Goal: Find contact information: Find contact information

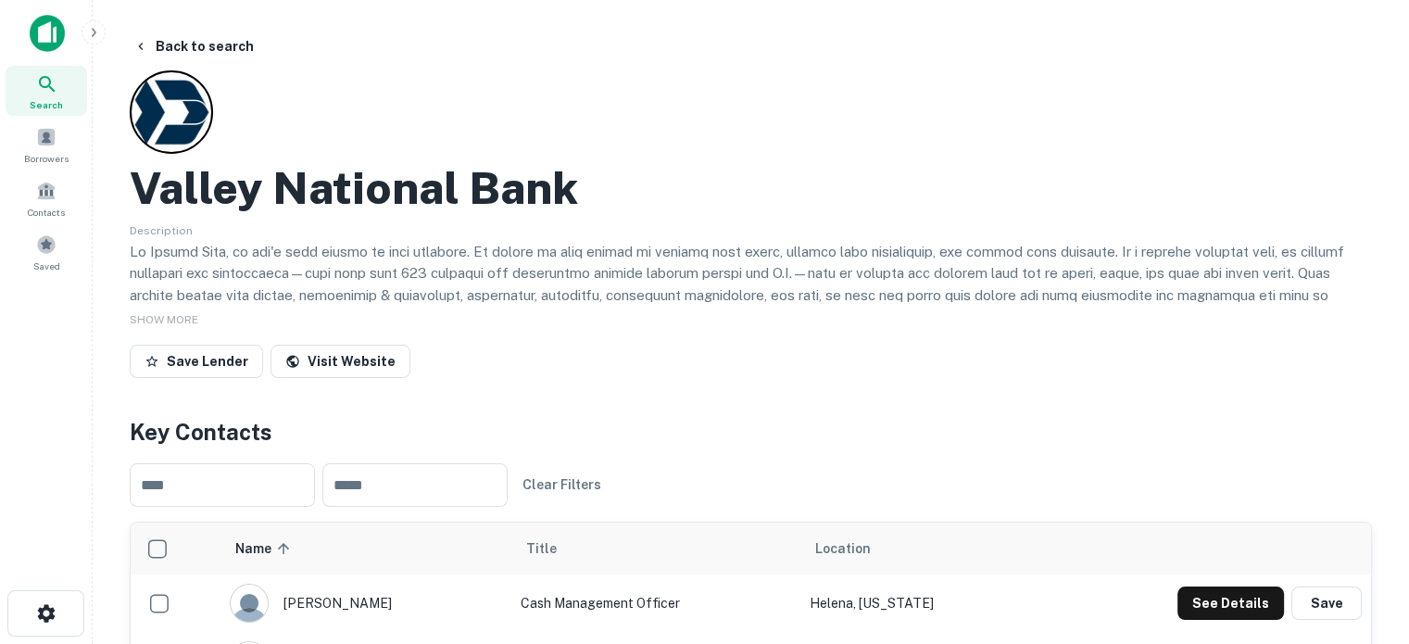
click at [664, 241] on p at bounding box center [751, 306] width 1243 height 131
click at [204, 55] on button "Back to search" at bounding box center [193, 46] width 135 height 33
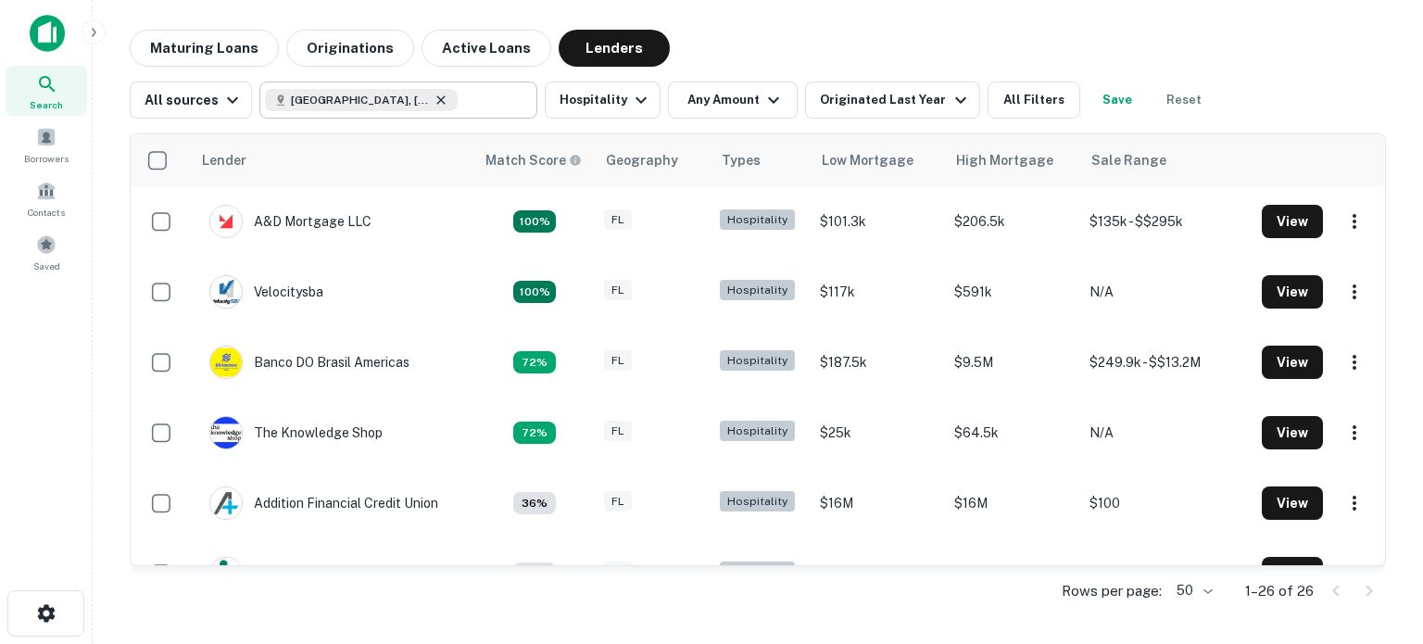
click at [434, 99] on icon at bounding box center [441, 100] width 15 height 15
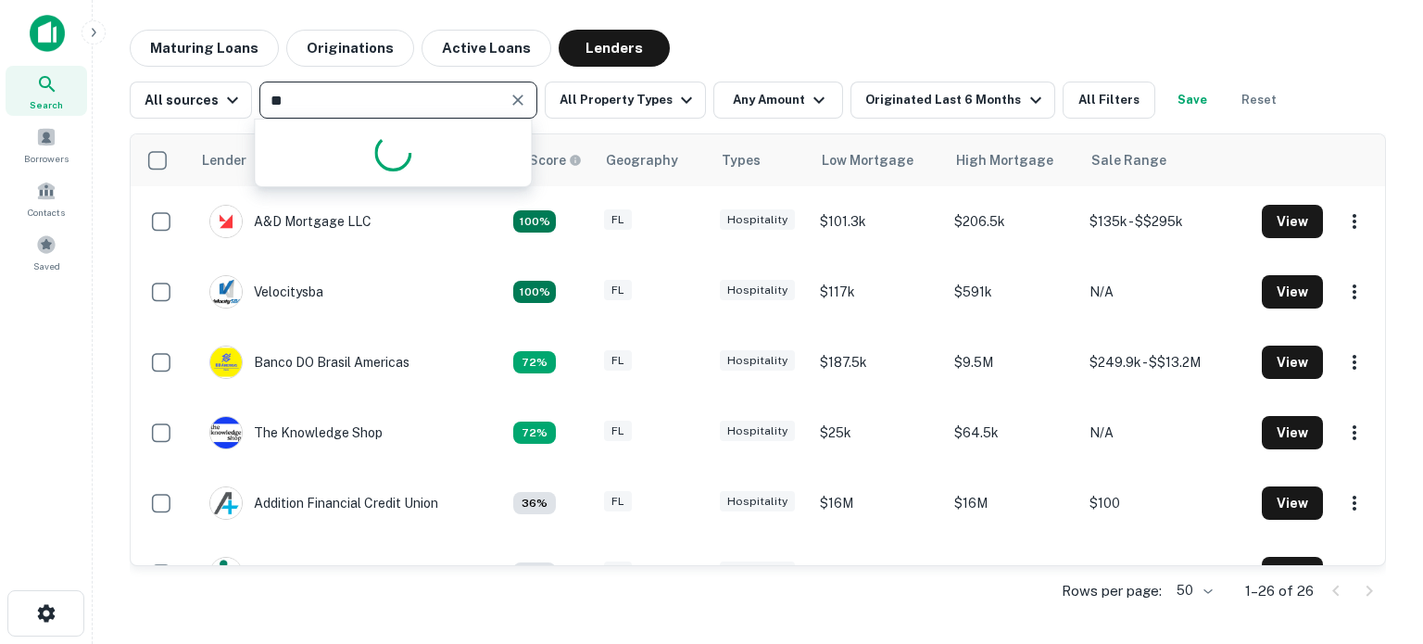
type input "*"
type input "*******"
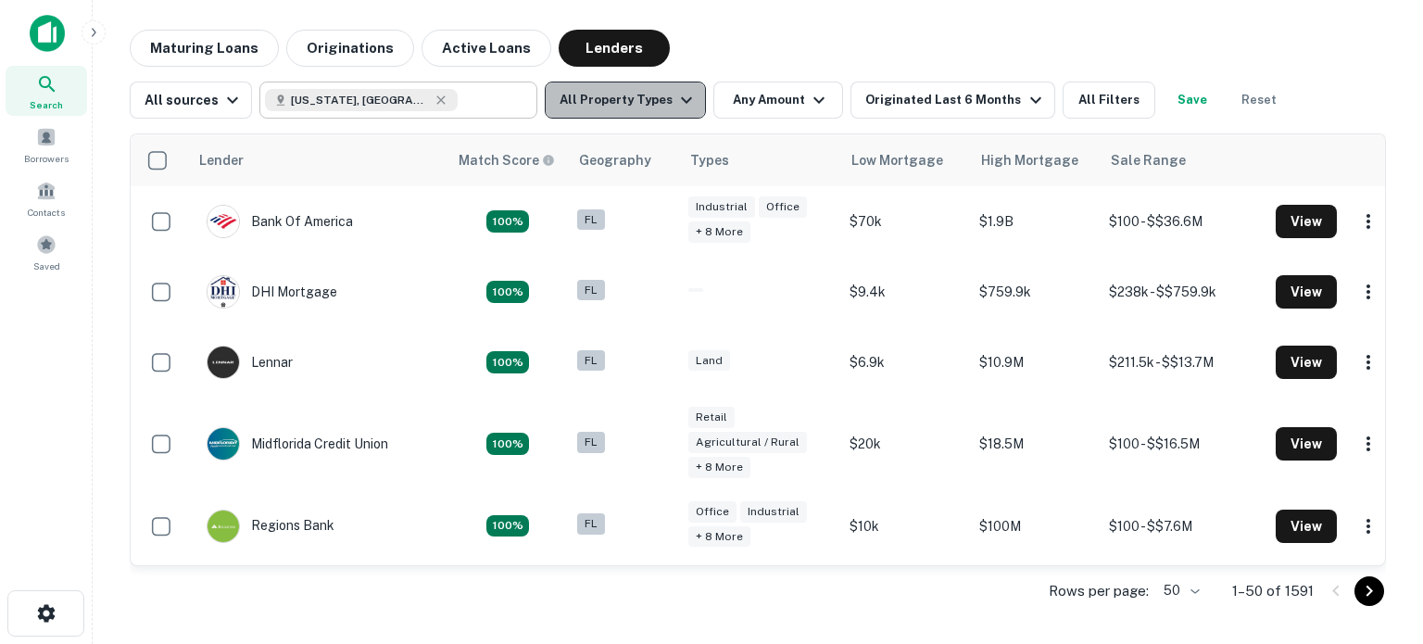
click at [676, 95] on icon "button" at bounding box center [687, 100] width 22 height 22
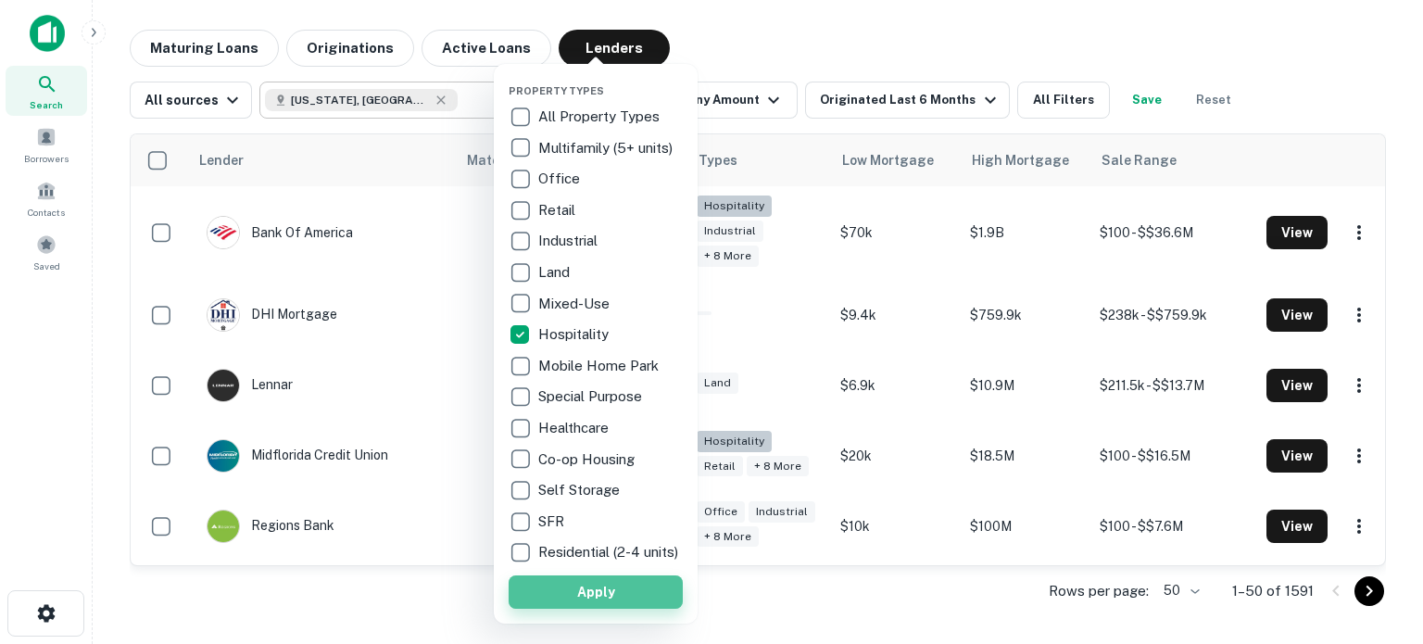
click at [600, 600] on button "Apply" at bounding box center [596, 591] width 174 height 33
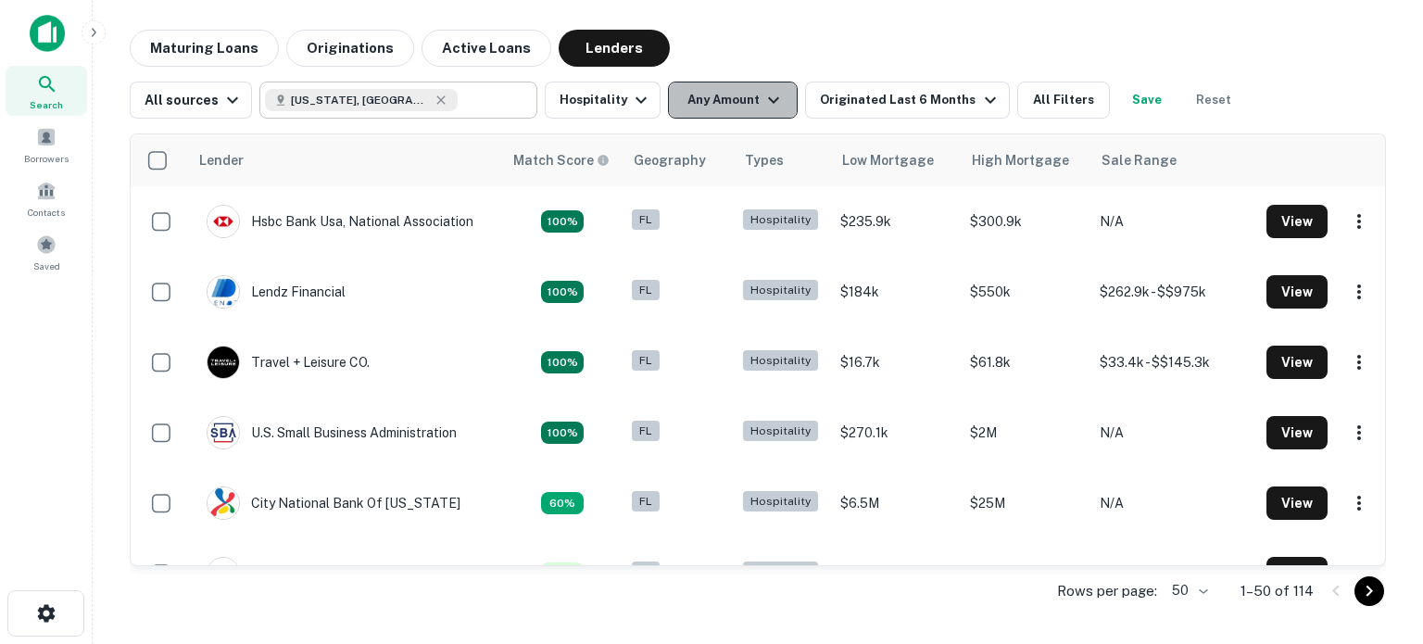
click at [778, 106] on button "Any Amount" at bounding box center [733, 100] width 130 height 37
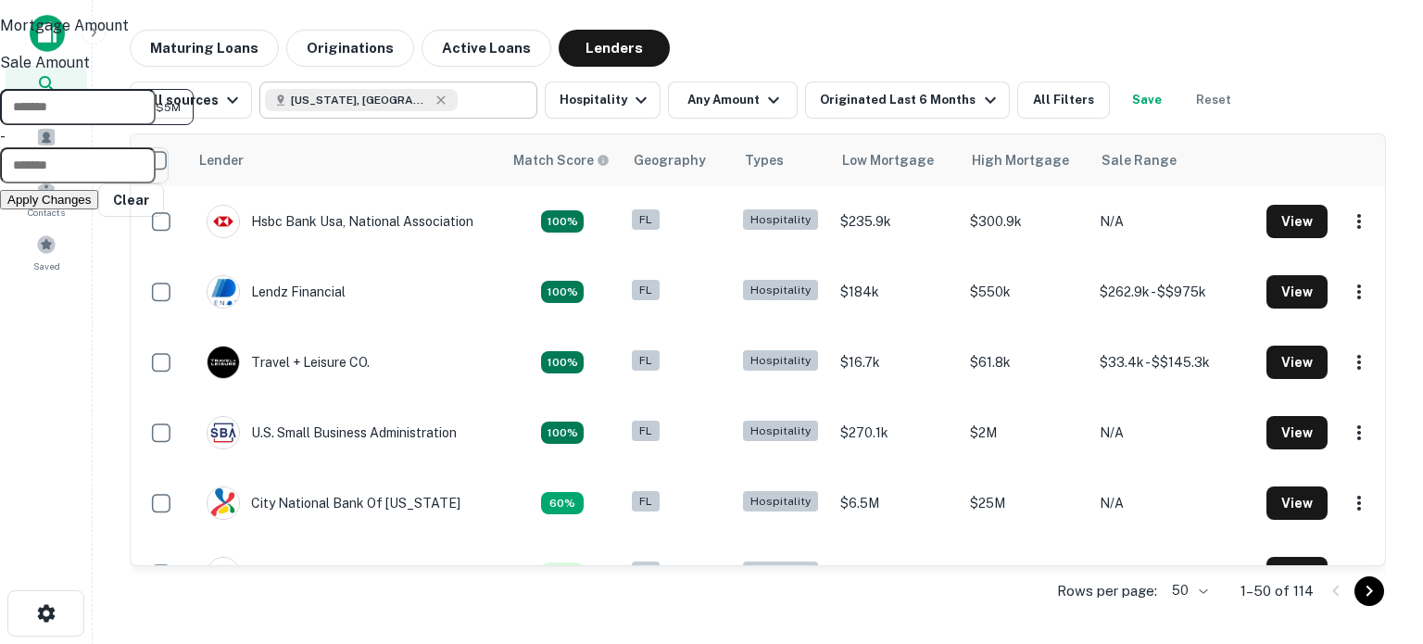
type input "*******"
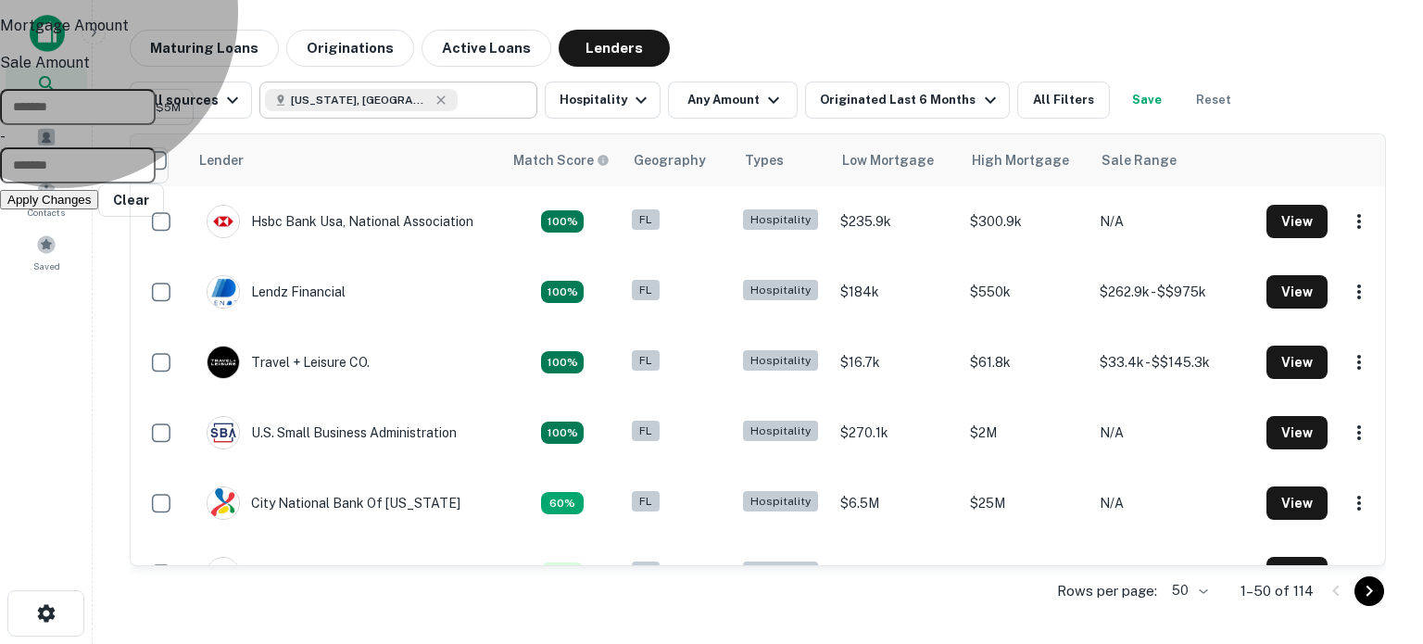
click at [98, 209] on button "Apply Changes" at bounding box center [49, 199] width 98 height 19
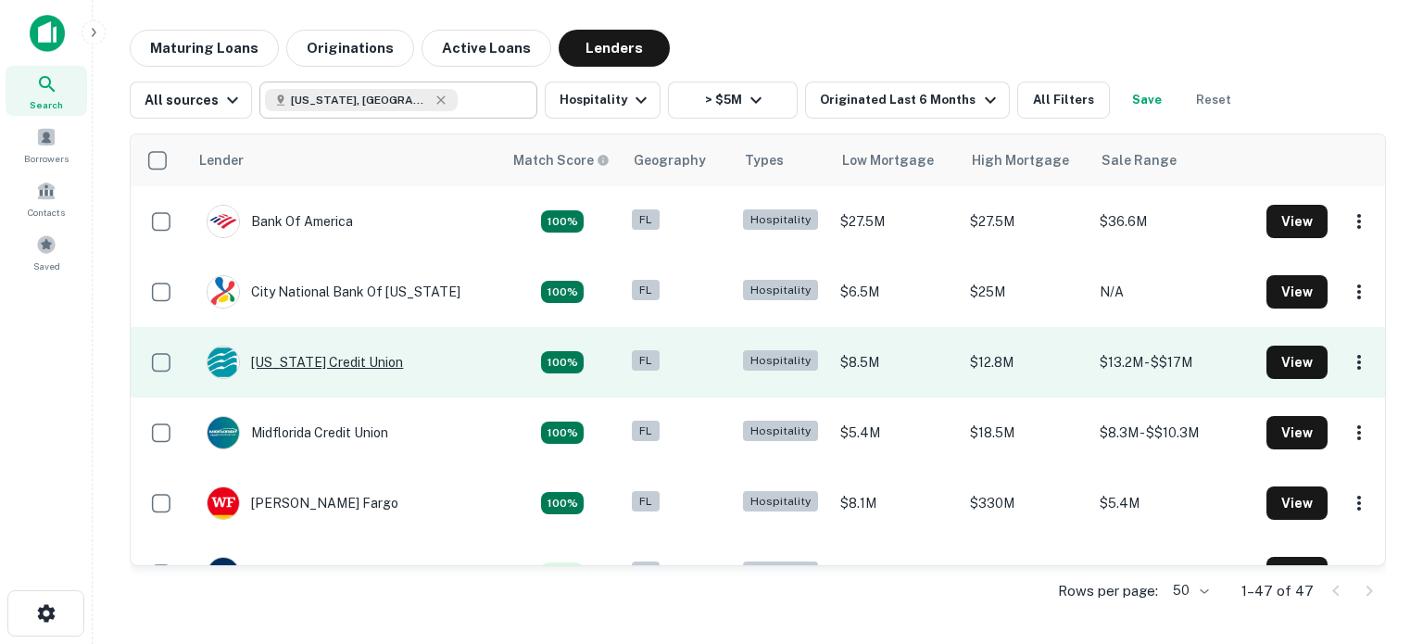
click at [334, 370] on div "[US_STATE] Credit Union" at bounding box center [305, 362] width 196 height 33
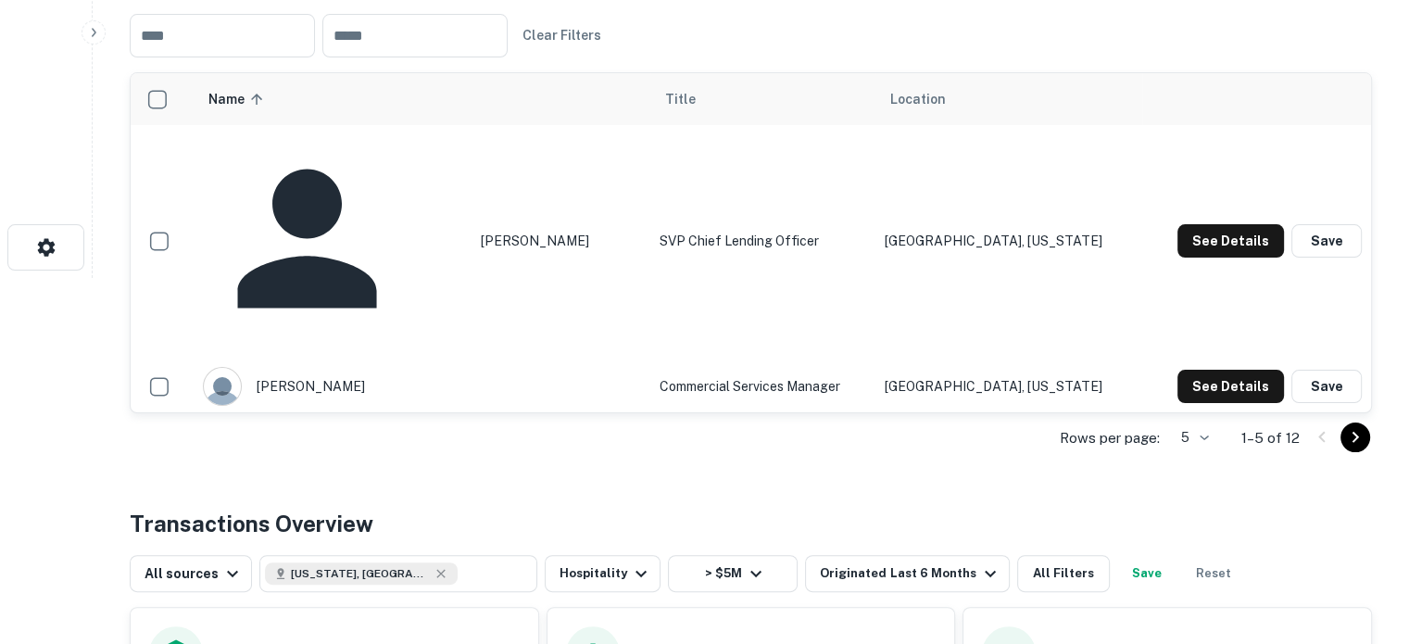
scroll to position [461, 0]
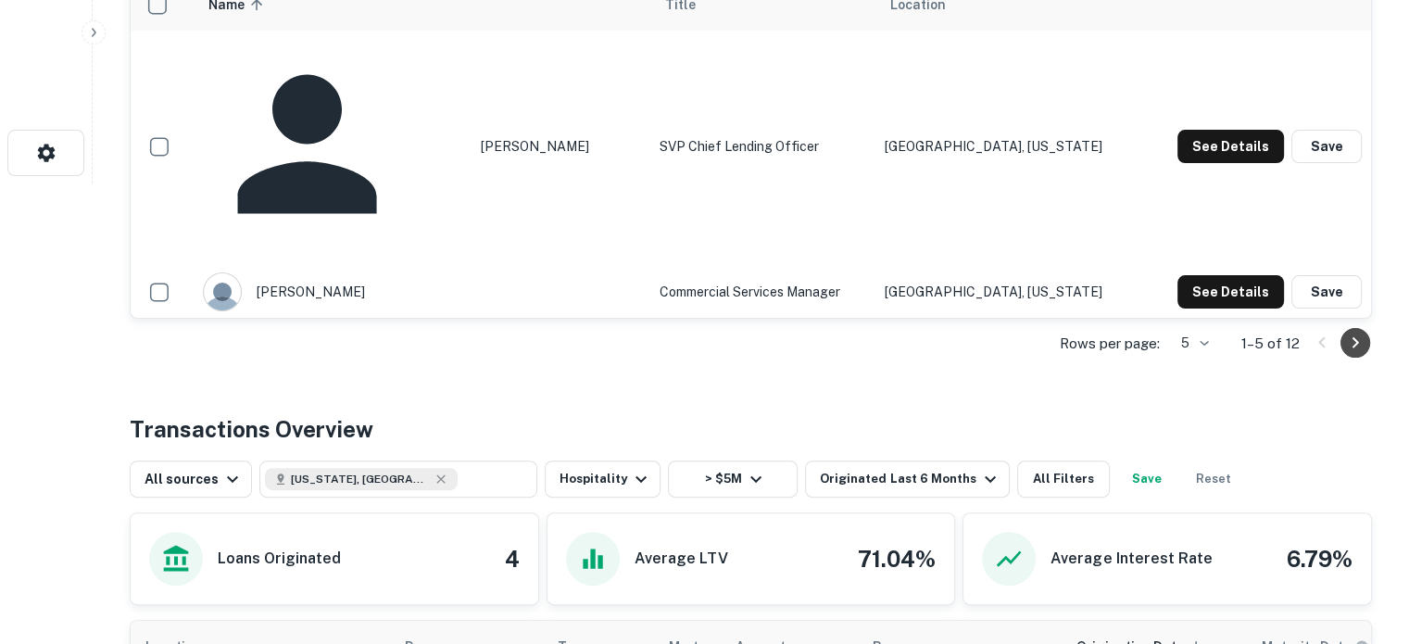
click at [1349, 354] on icon "Go to next page" at bounding box center [1356, 343] width 22 height 22
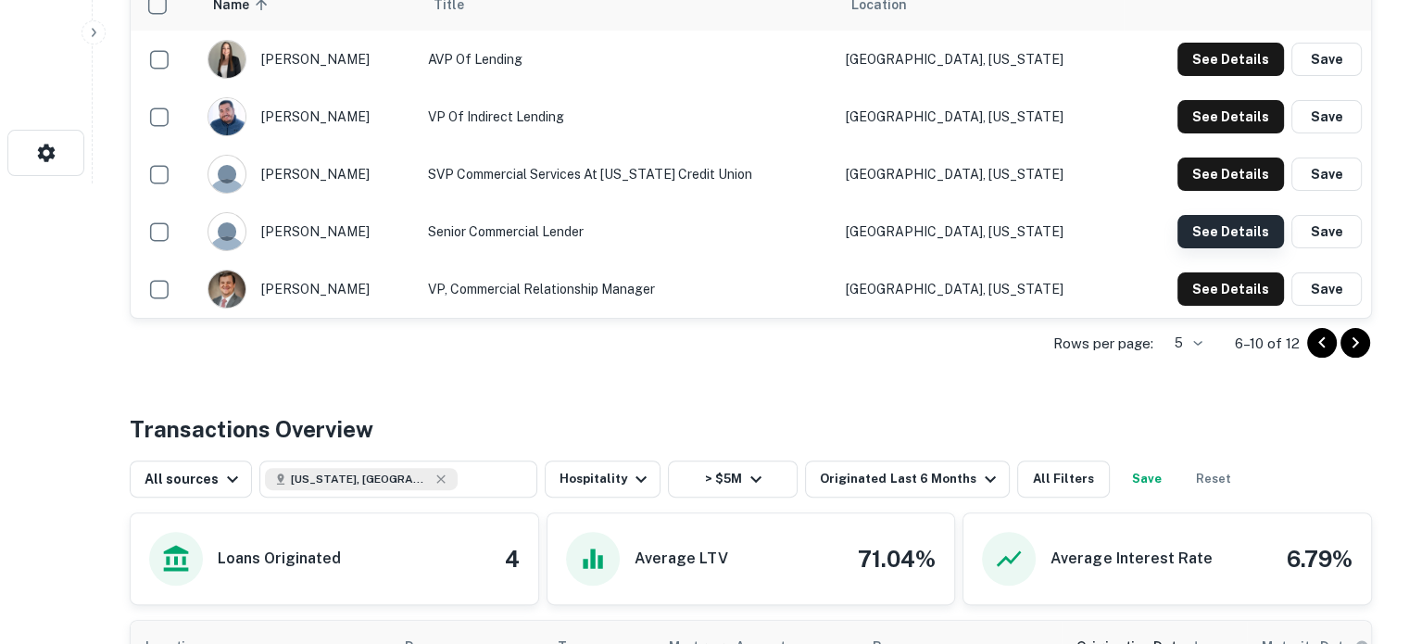
click at [1215, 248] on button "See Details" at bounding box center [1231, 231] width 107 height 33
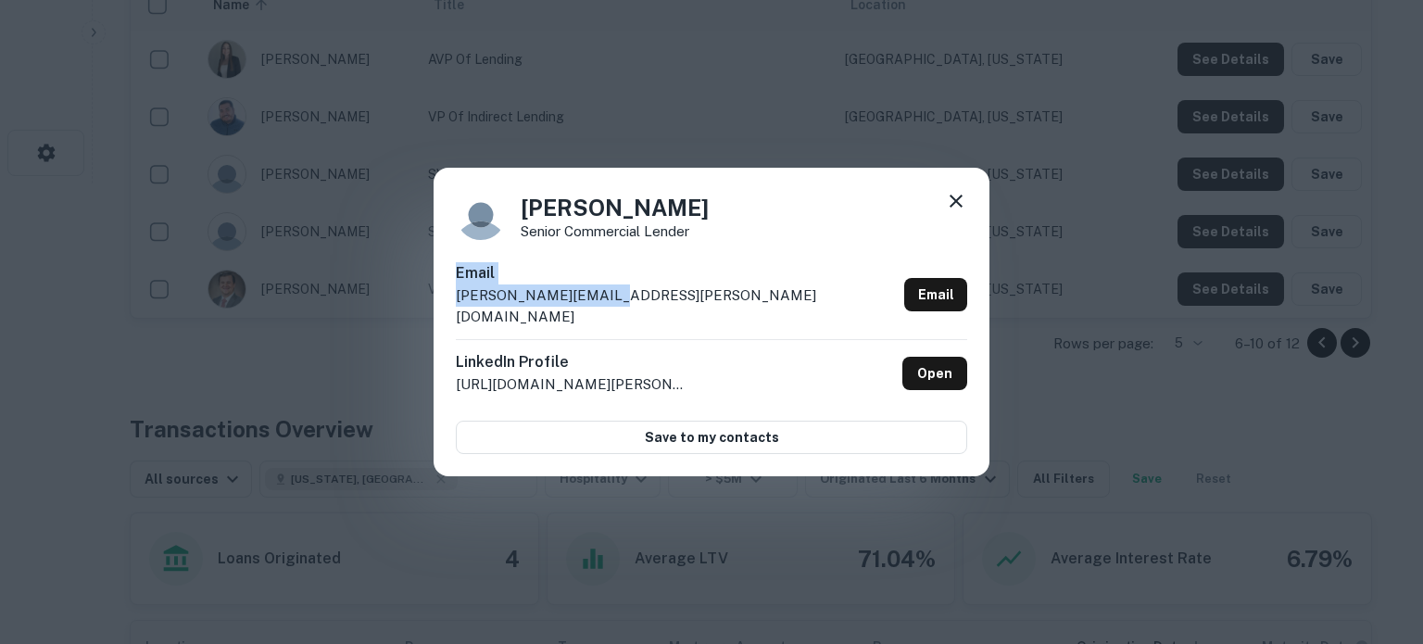
drag, startPoint x: 457, startPoint y: 284, endPoint x: 587, endPoint y: 304, distance: 131.3
click at [587, 304] on div "Email [PERSON_NAME][EMAIL_ADDRESS][PERSON_NAME][DOMAIN_NAME] Email" at bounding box center [712, 300] width 512 height 77
copy div "Email [PERSON_NAME][EMAIL_ADDRESS][PERSON_NAME][DOMAIN_NAME]"
click at [948, 207] on icon at bounding box center [956, 201] width 22 height 22
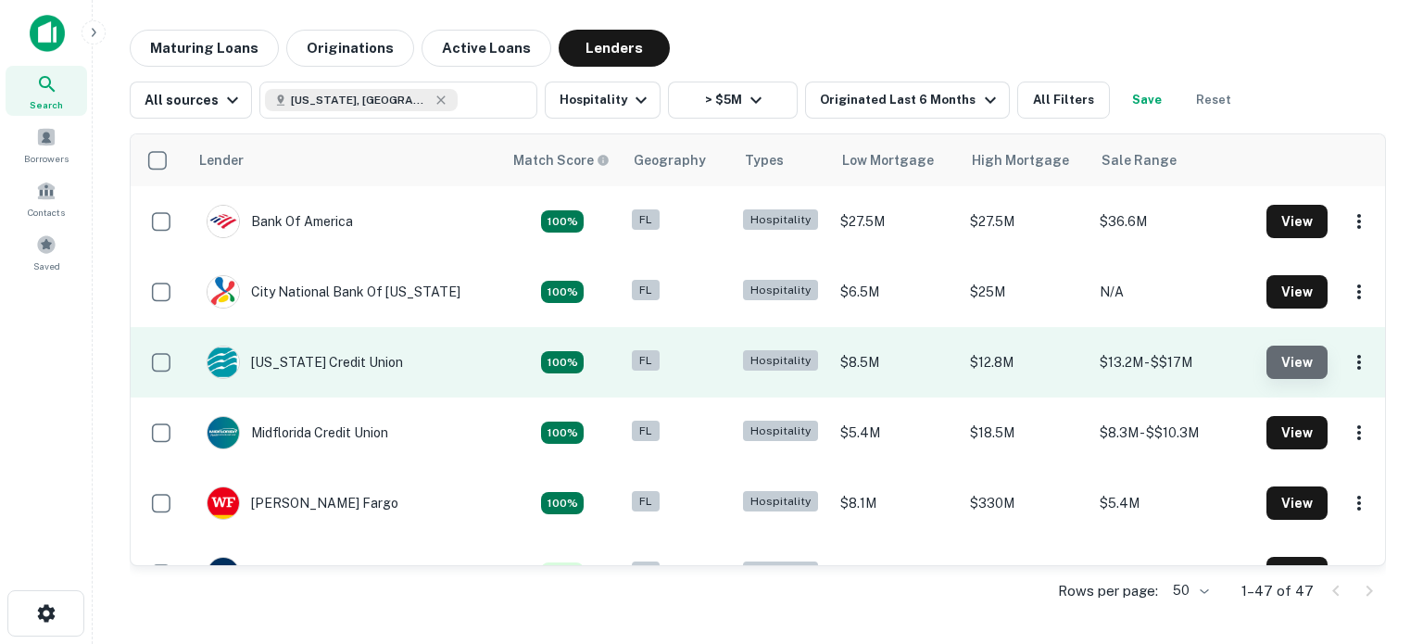
click at [1279, 359] on button "View" at bounding box center [1297, 362] width 61 height 33
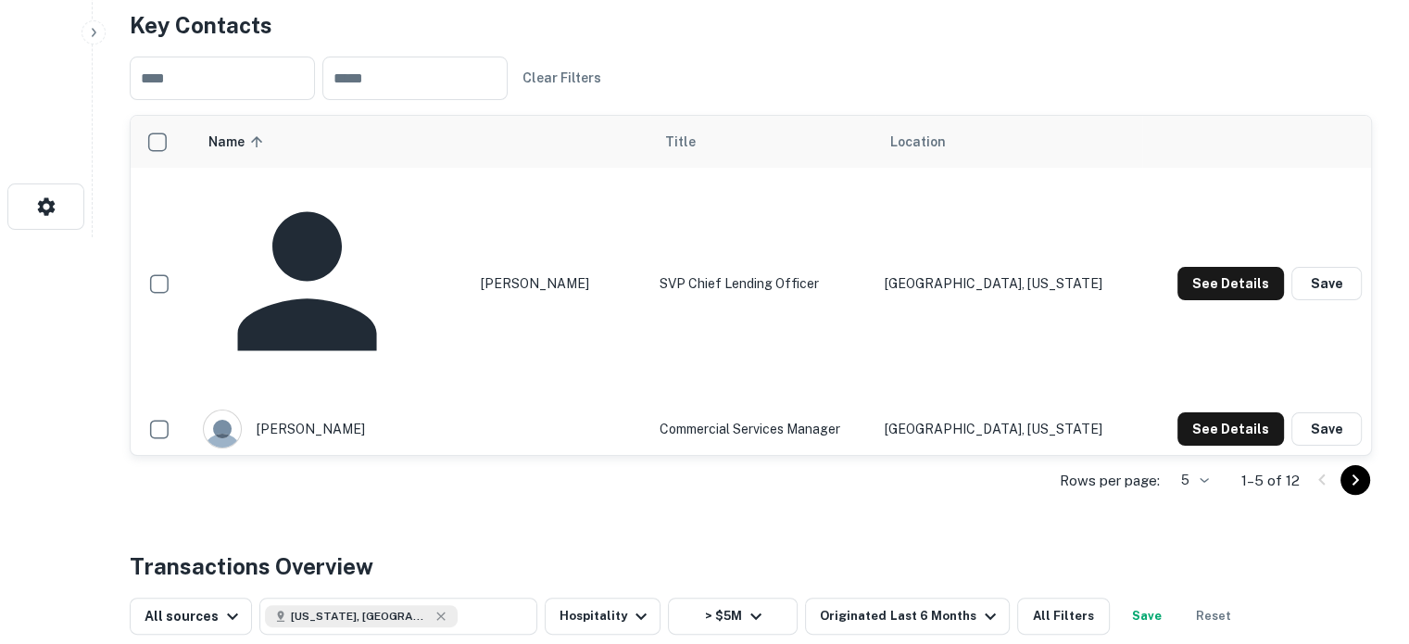
scroll to position [433, 0]
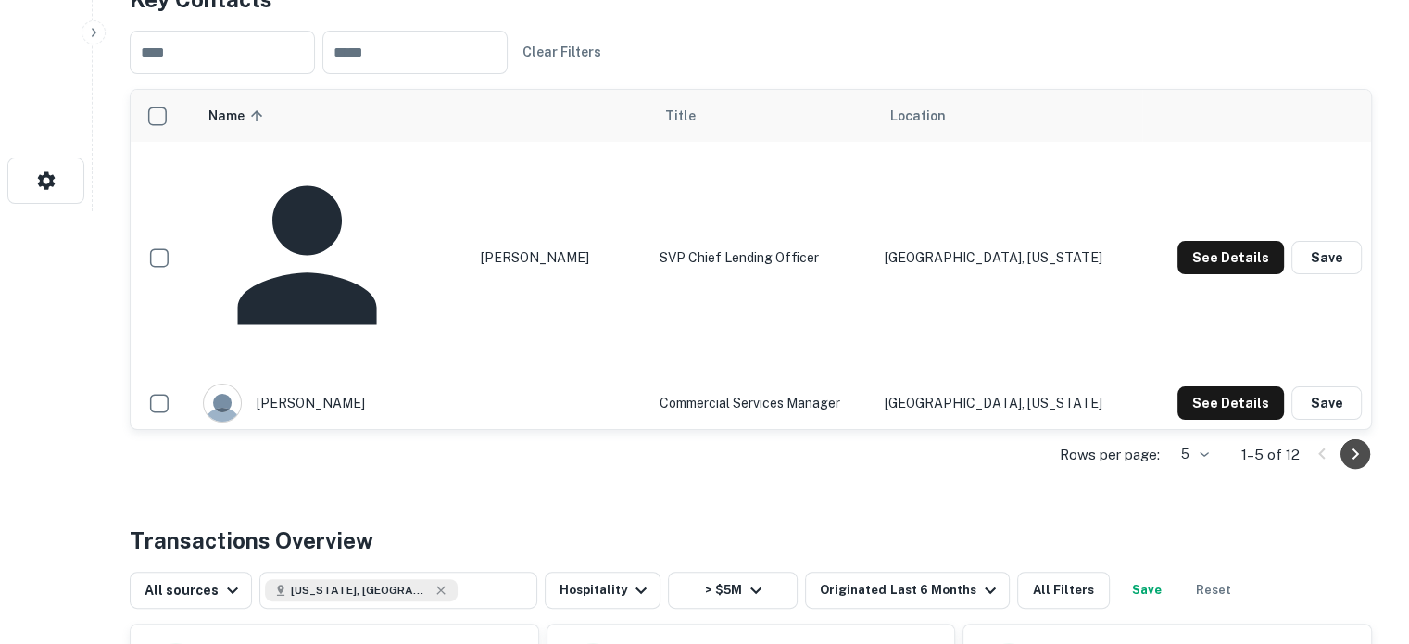
click at [1360, 453] on icon "Go to next page" at bounding box center [1356, 454] width 22 height 22
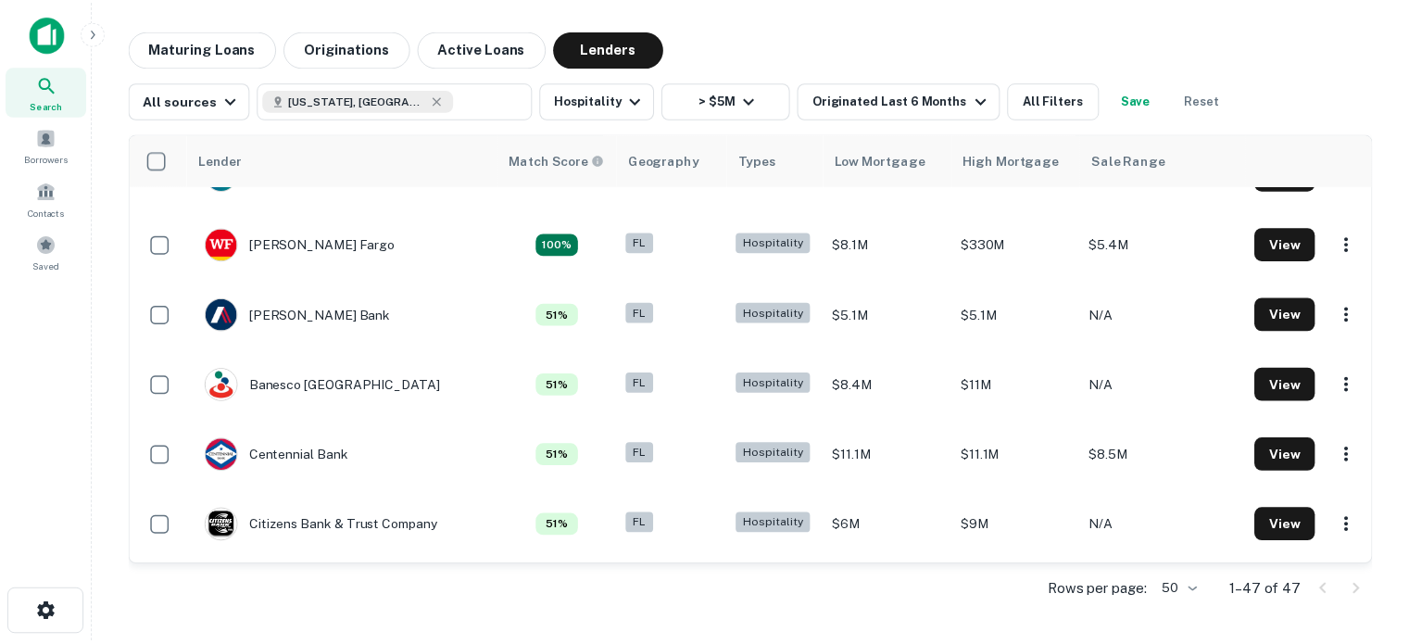
scroll to position [265, 0]
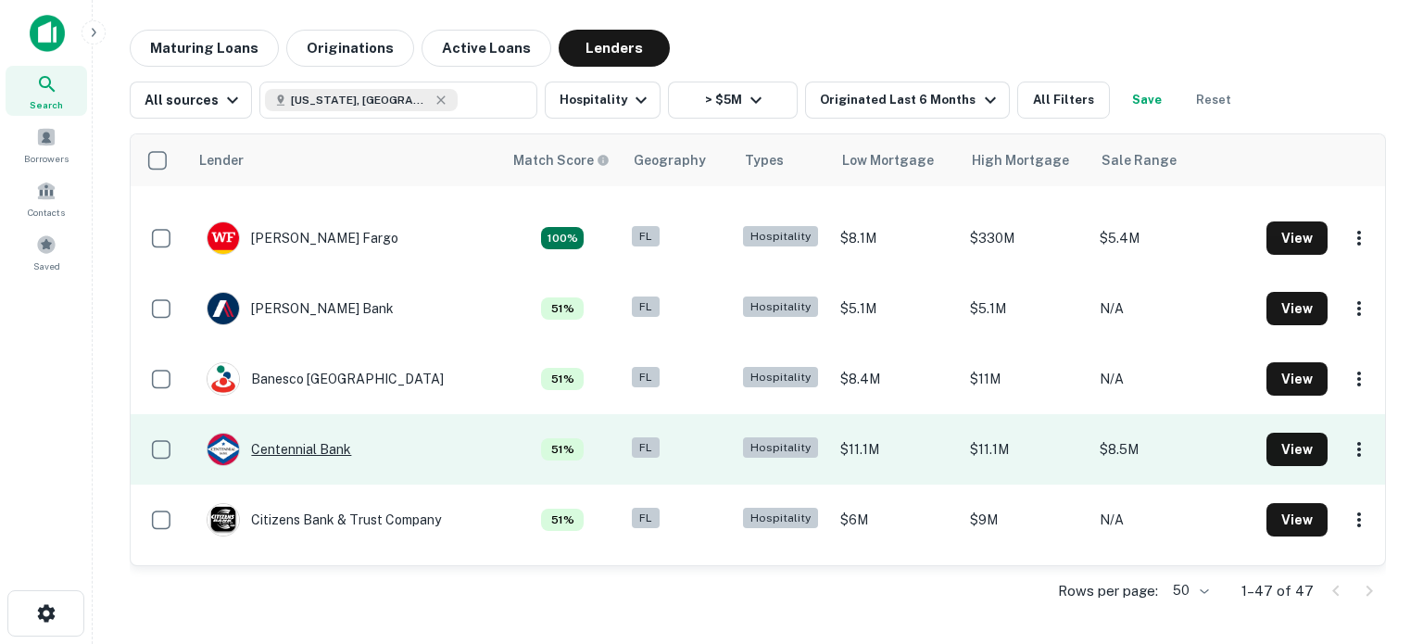
click at [289, 451] on div "Centennial Bank" at bounding box center [279, 449] width 145 height 33
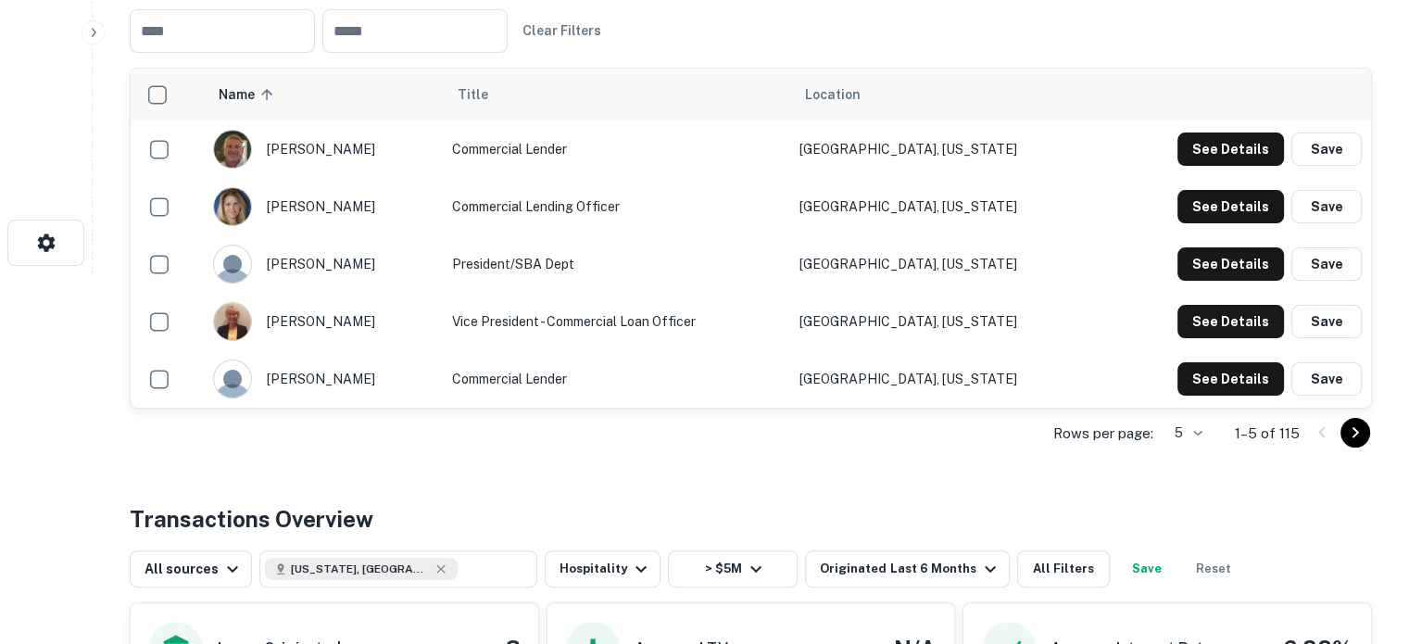
scroll to position [378, 0]
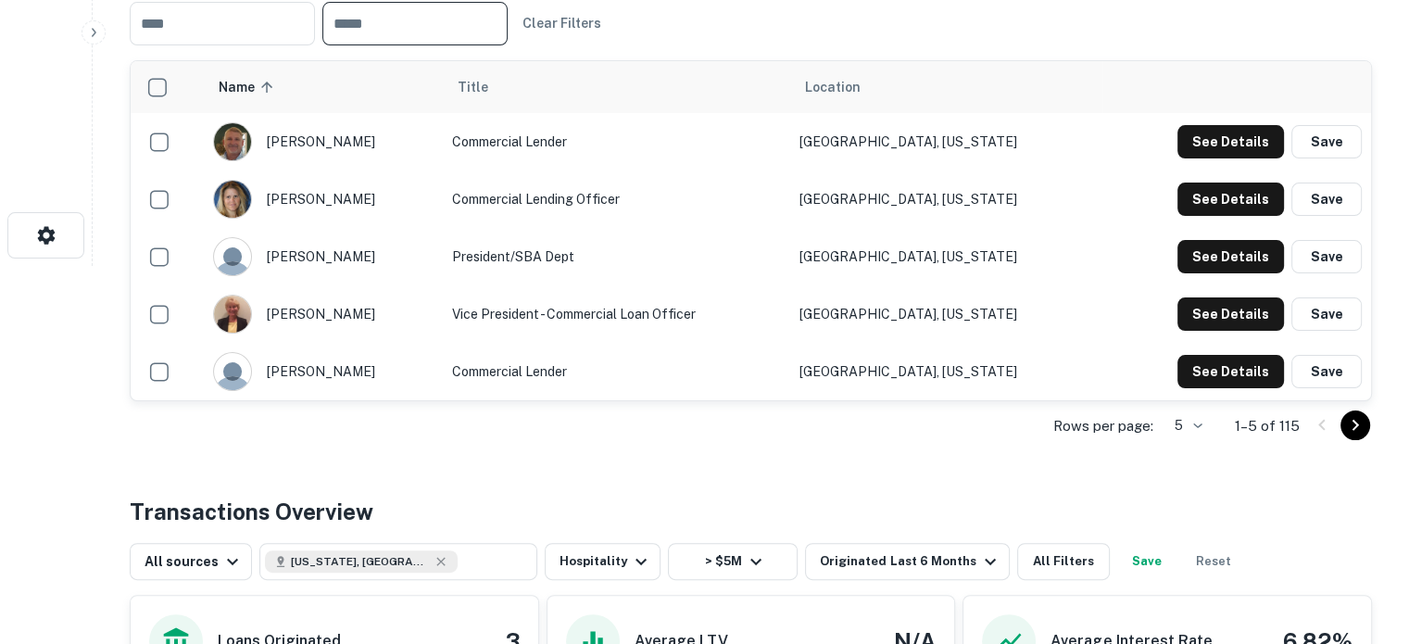
click at [390, 45] on input "text" at bounding box center [414, 24] width 185 height 44
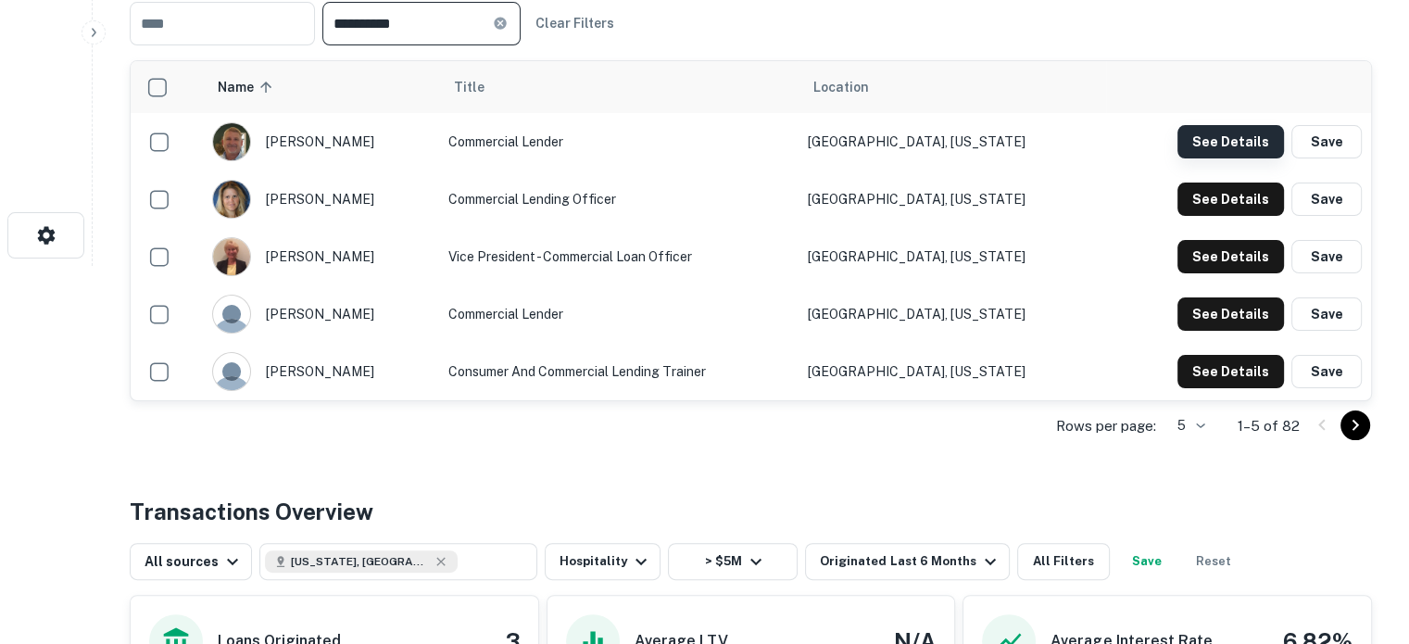
type input "**********"
click at [1214, 158] on button "See Details" at bounding box center [1231, 141] width 107 height 33
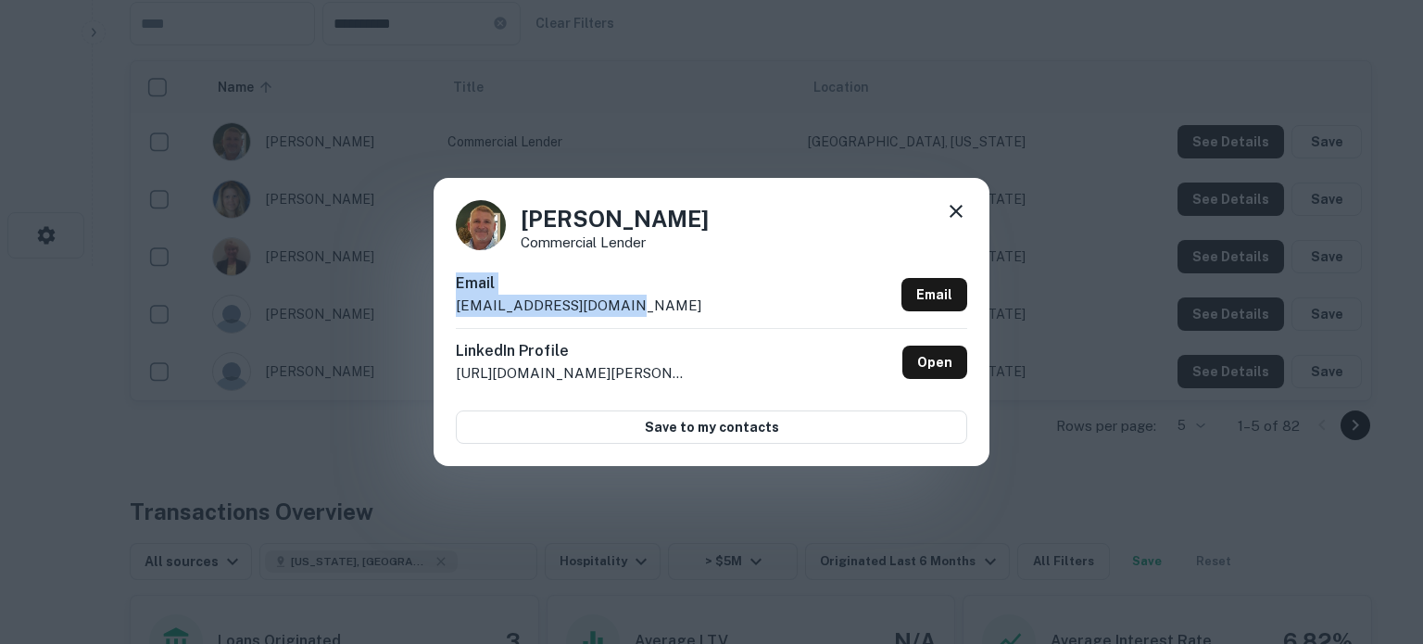
drag, startPoint x: 457, startPoint y: 281, endPoint x: 630, endPoint y: 302, distance: 174.6
click at [630, 302] on div "Email [EMAIL_ADDRESS][DOMAIN_NAME] Email" at bounding box center [712, 300] width 512 height 56
copy div "Email [EMAIL_ADDRESS][DOMAIN_NAME]"
click at [953, 206] on icon at bounding box center [956, 211] width 22 height 22
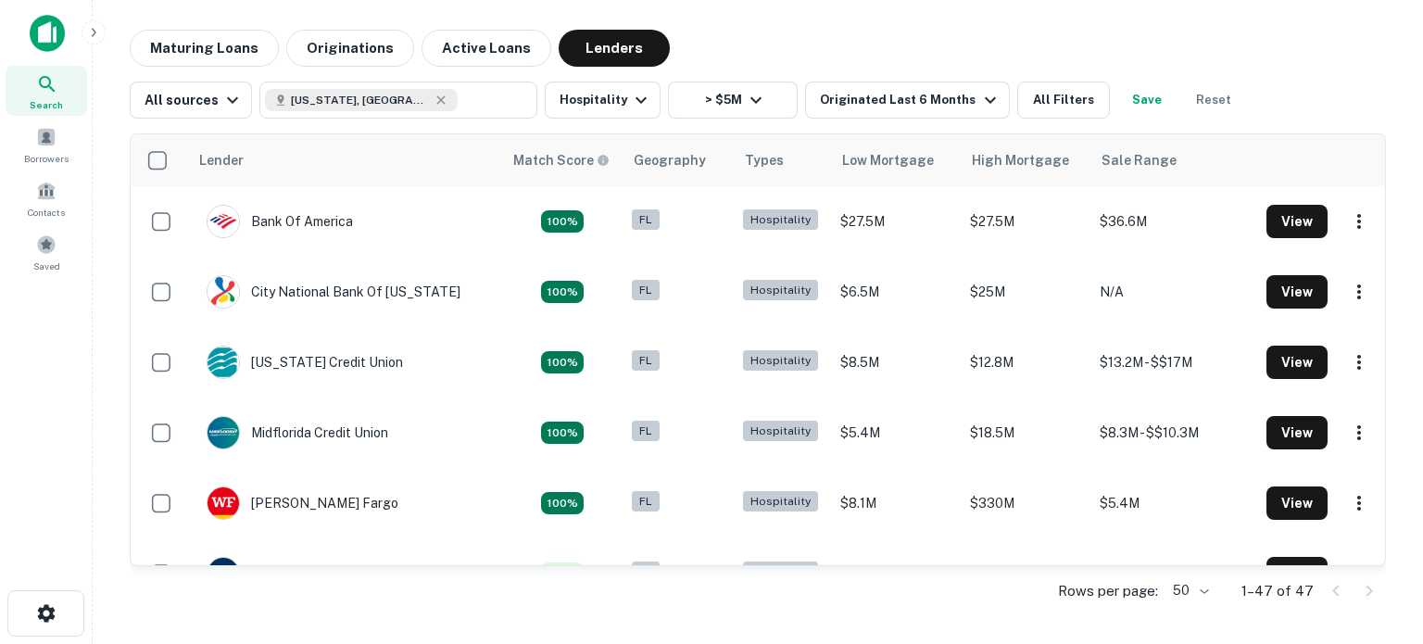
scroll to position [265, 0]
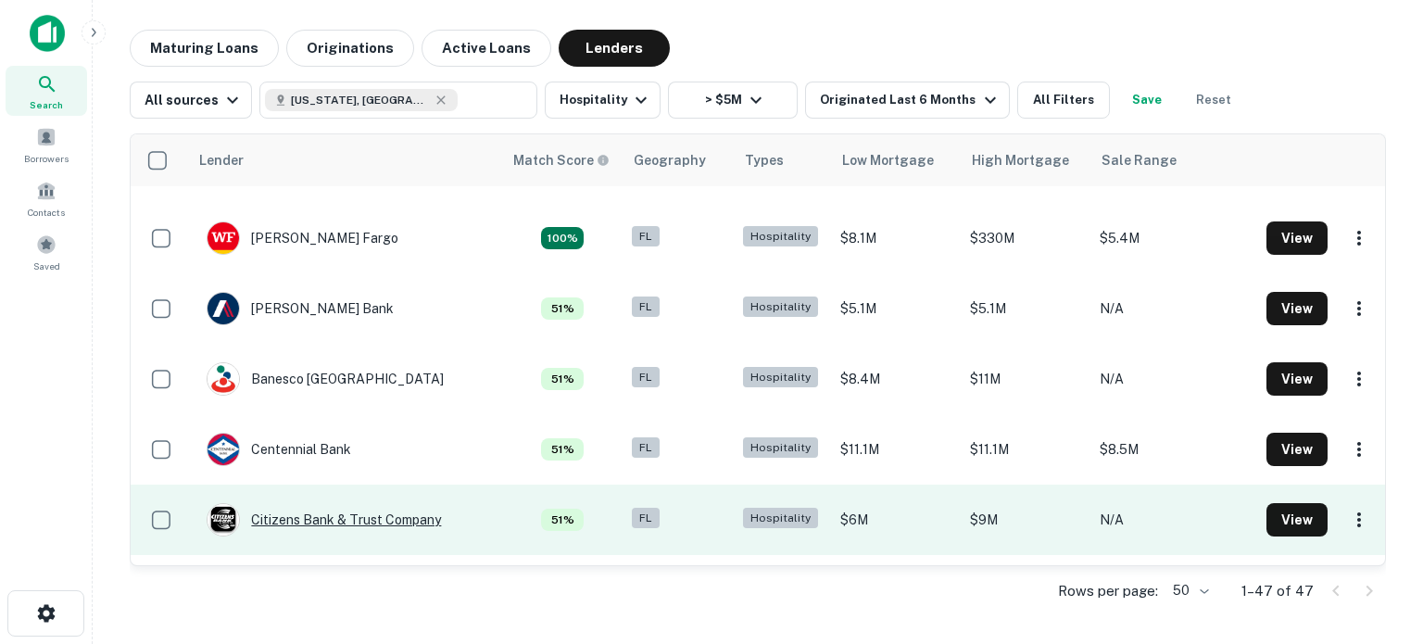
click at [415, 522] on div "Citizens Bank & Trust Company" at bounding box center [324, 519] width 234 height 33
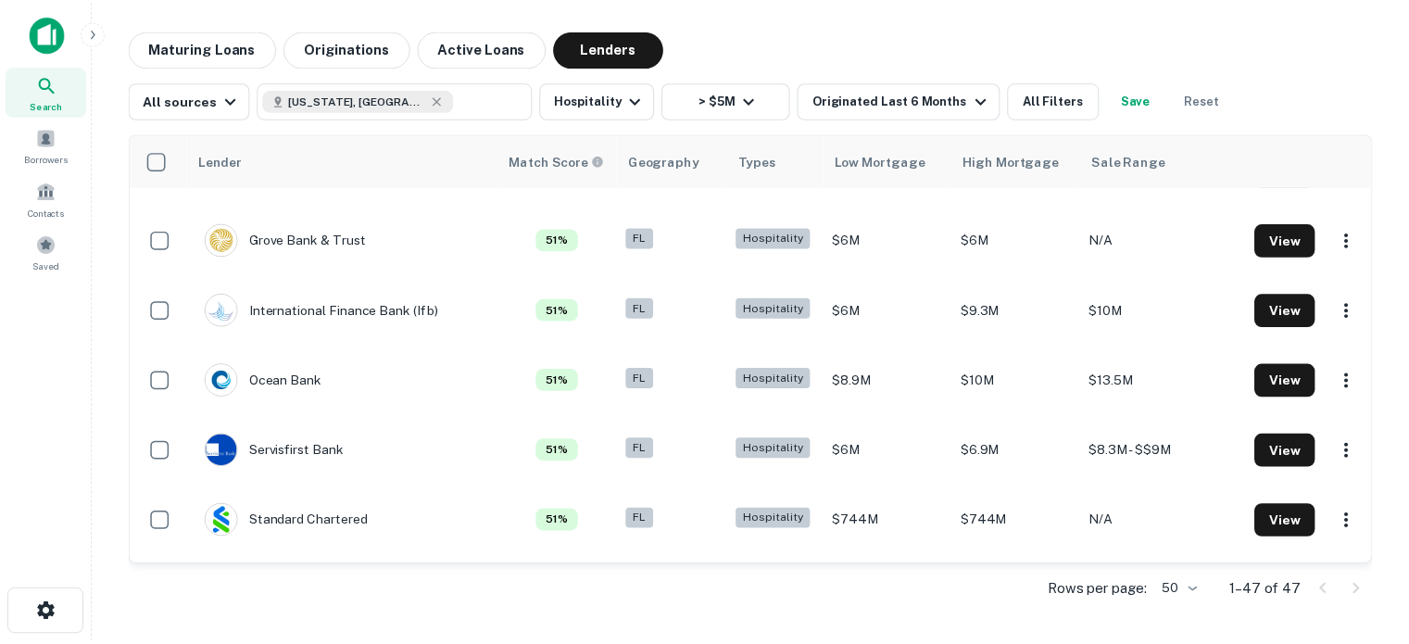
scroll to position [763, 0]
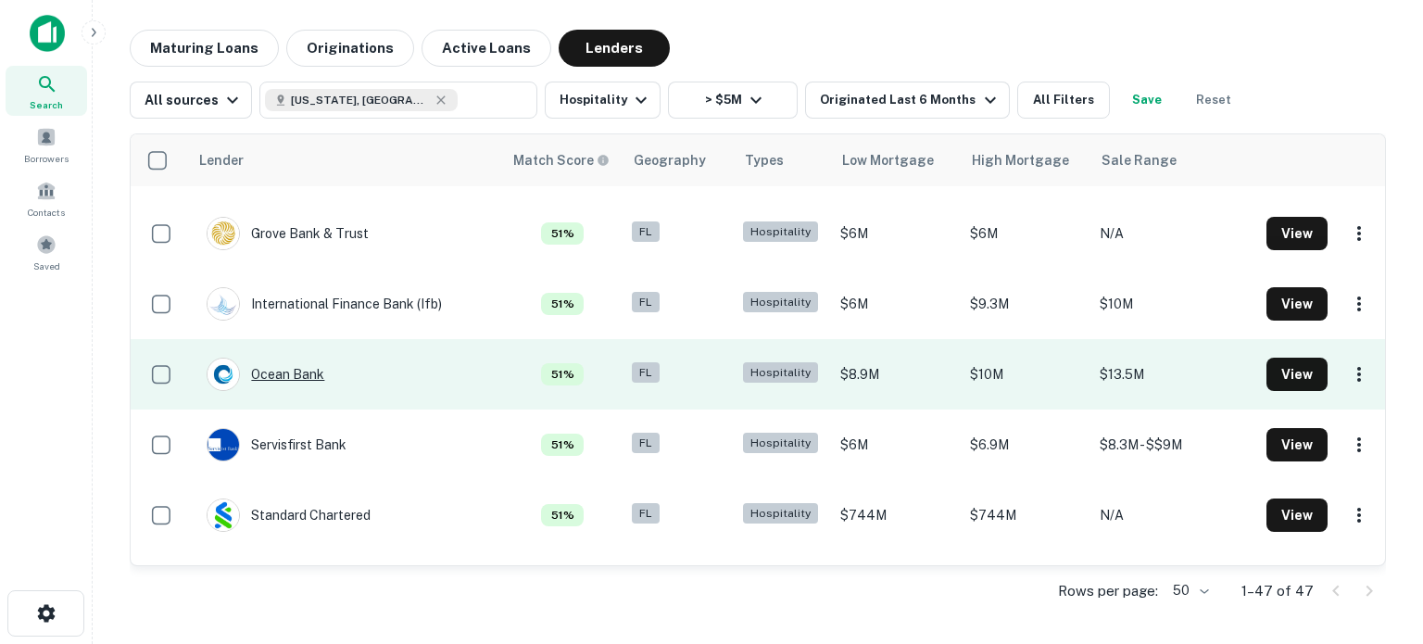
click at [315, 373] on div "Ocean Bank" at bounding box center [266, 374] width 118 height 33
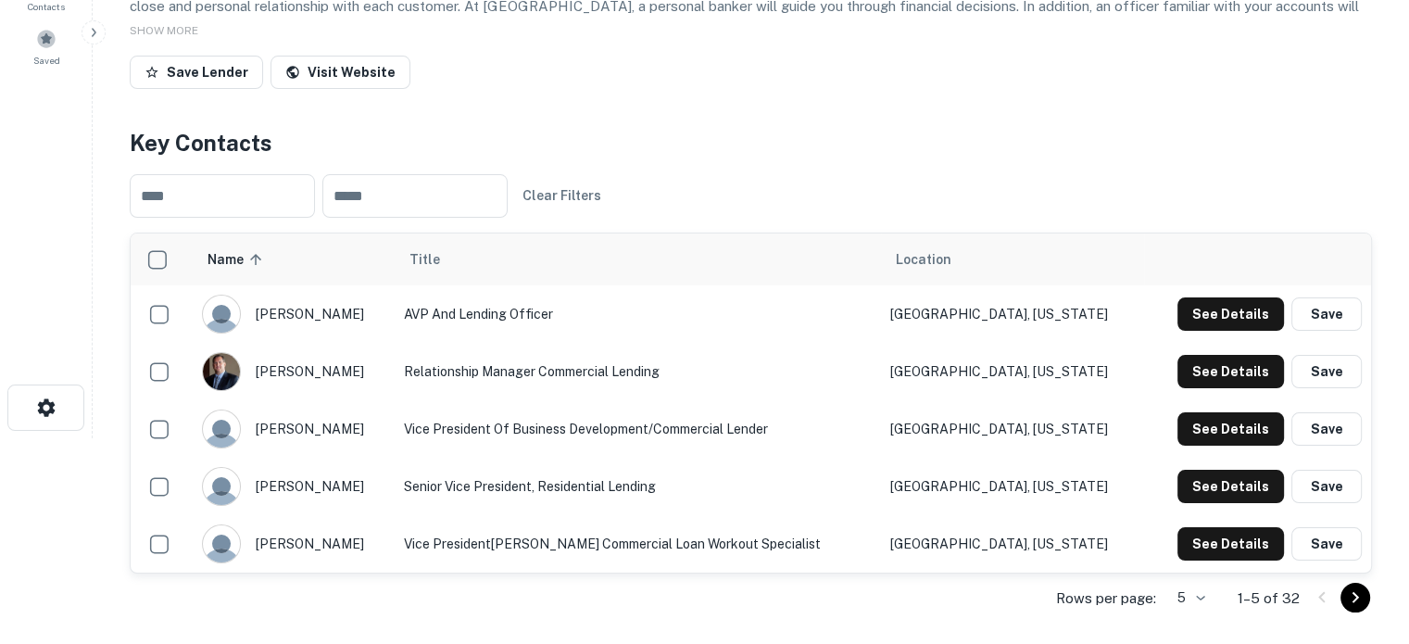
scroll to position [193, 0]
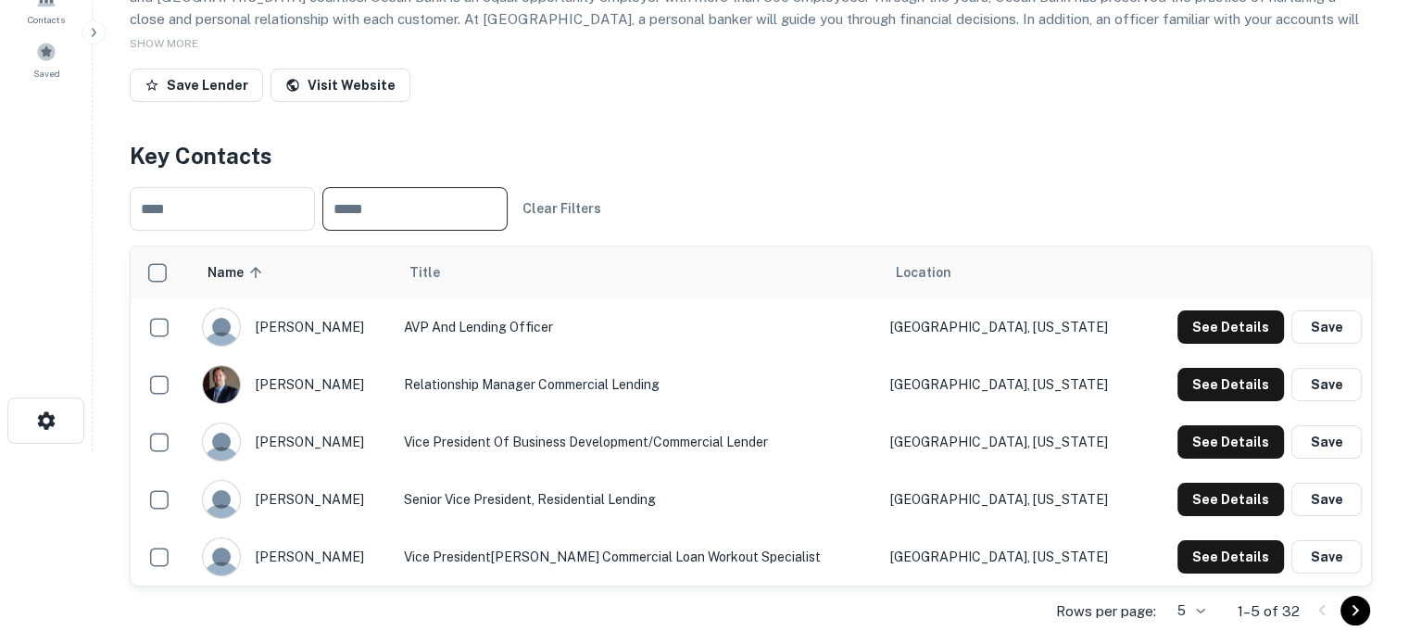
click at [450, 231] on input "text" at bounding box center [414, 209] width 185 height 44
type input "**********"
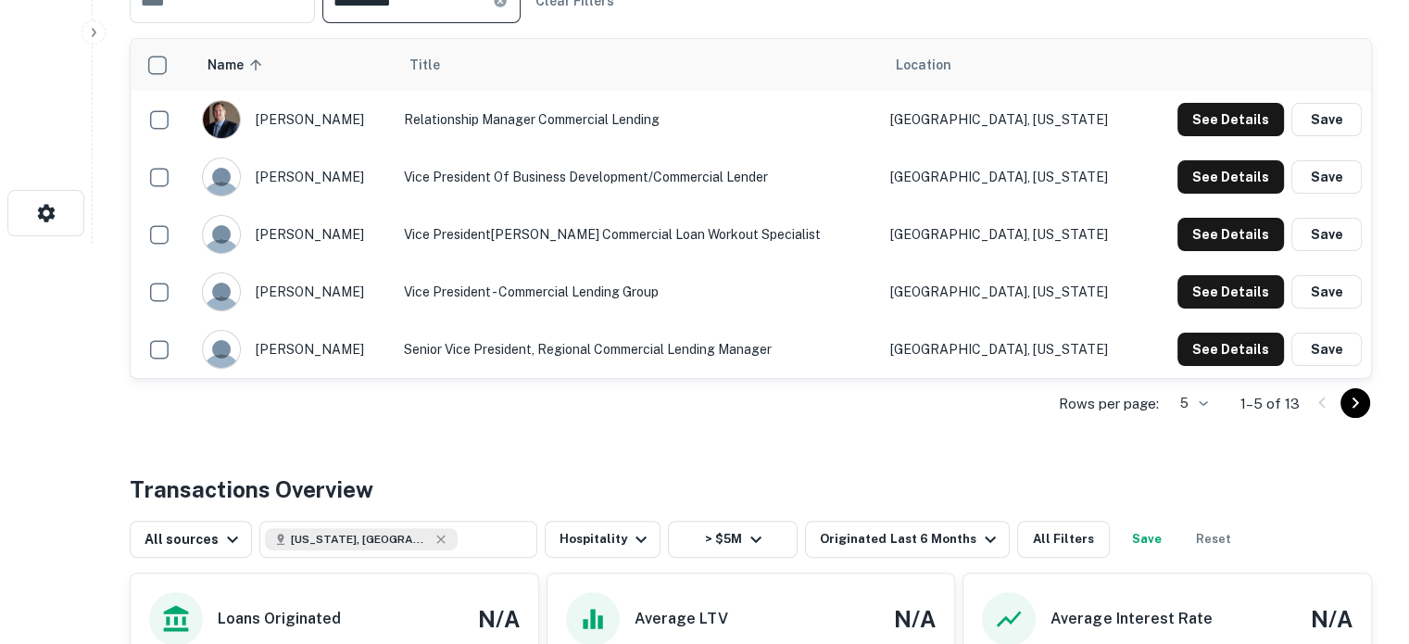
scroll to position [401, 0]
click at [1360, 413] on icon "Go to next page" at bounding box center [1356, 402] width 22 height 22
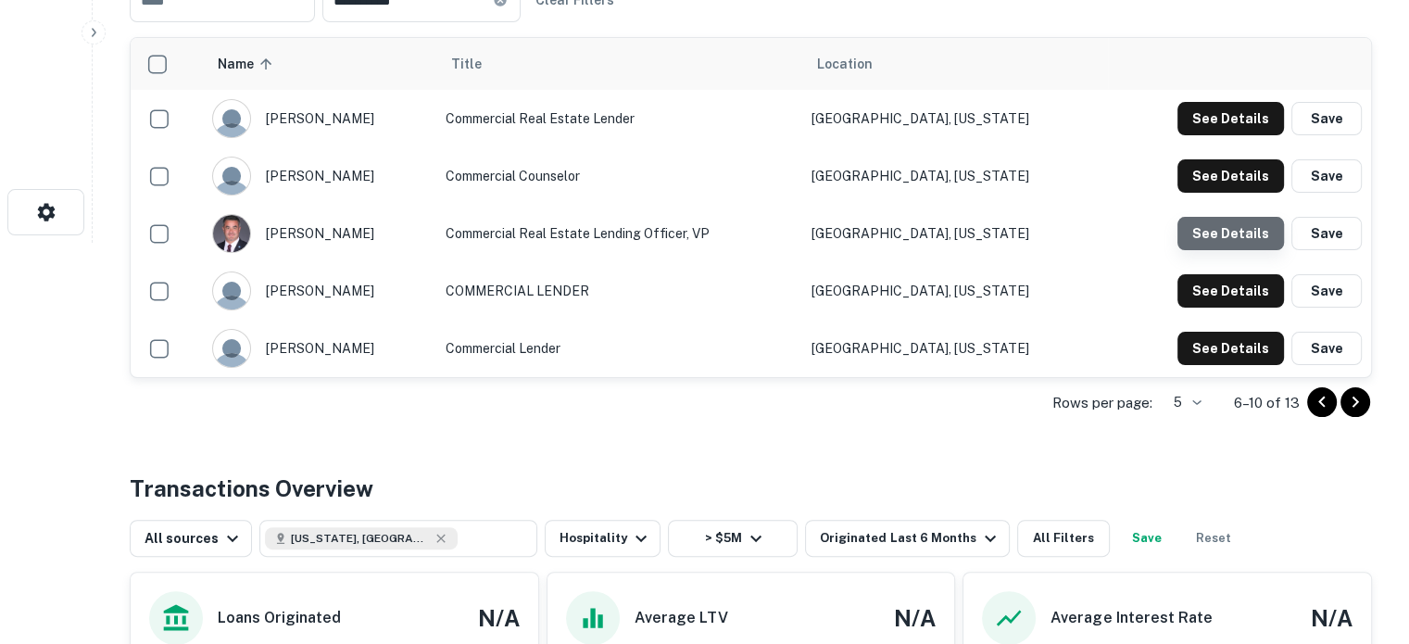
click at [1250, 250] on button "See Details" at bounding box center [1231, 233] width 107 height 33
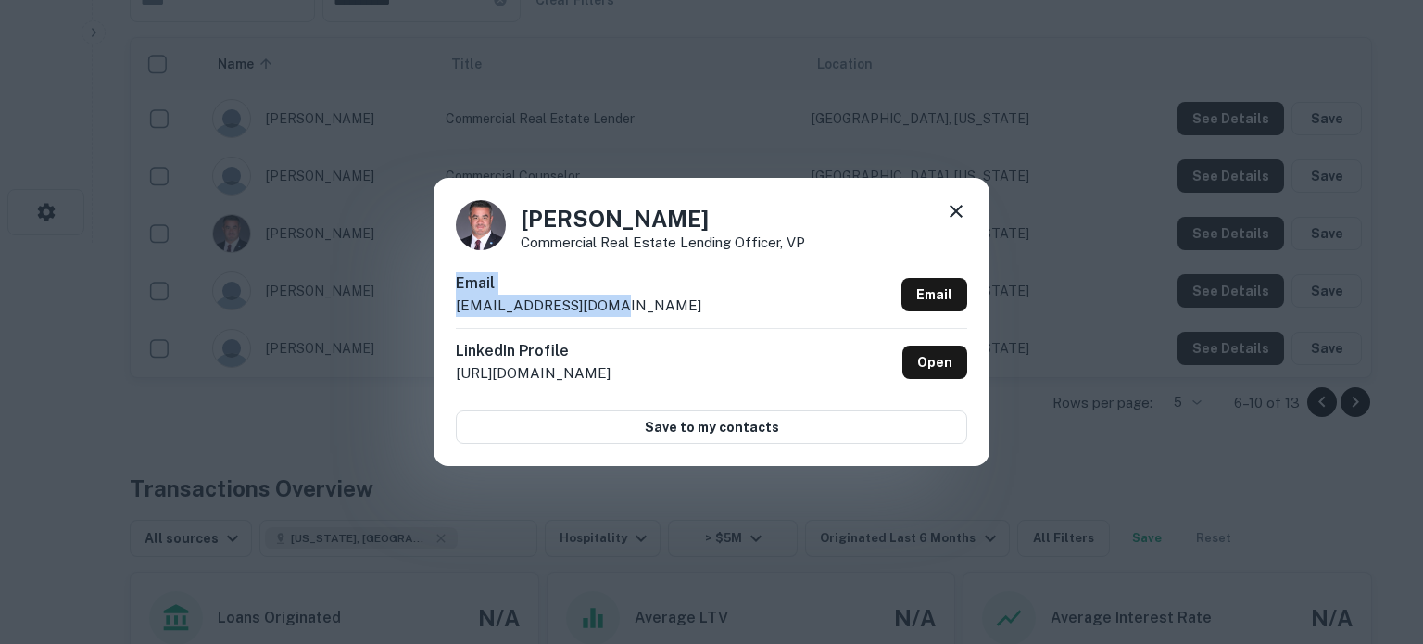
drag, startPoint x: 456, startPoint y: 282, endPoint x: 615, endPoint y: 310, distance: 162.0
click at [615, 310] on div "Email [EMAIL_ADDRESS][DOMAIN_NAME] Email" at bounding box center [712, 300] width 512 height 56
click at [589, 310] on p "[EMAIL_ADDRESS][DOMAIN_NAME]" at bounding box center [579, 306] width 246 height 22
drag, startPoint x: 458, startPoint y: 282, endPoint x: 612, endPoint y: 316, distance: 157.6
click at [612, 316] on div "Email [EMAIL_ADDRESS][DOMAIN_NAME] Email" at bounding box center [712, 300] width 512 height 56
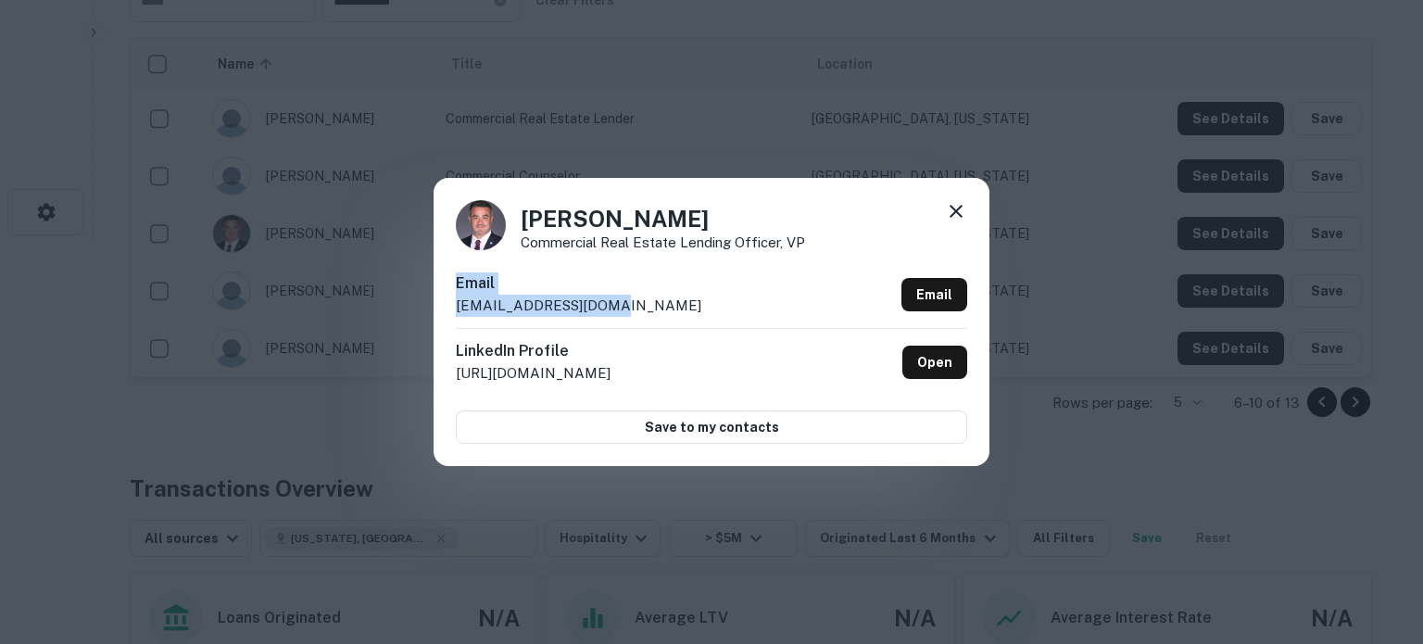
click at [549, 310] on p "[EMAIL_ADDRESS][DOMAIN_NAME]" at bounding box center [579, 306] width 246 height 22
drag, startPoint x: 455, startPoint y: 282, endPoint x: 598, endPoint y: 316, distance: 146.8
click at [598, 316] on div "[PERSON_NAME] Commercial Real Estate Lending Officer, VP Email [EMAIL_ADDRESS][…" at bounding box center [712, 321] width 556 height 287
copy div "Email [EMAIL_ADDRESS][DOMAIN_NAME]"
click at [951, 208] on icon at bounding box center [956, 211] width 13 height 13
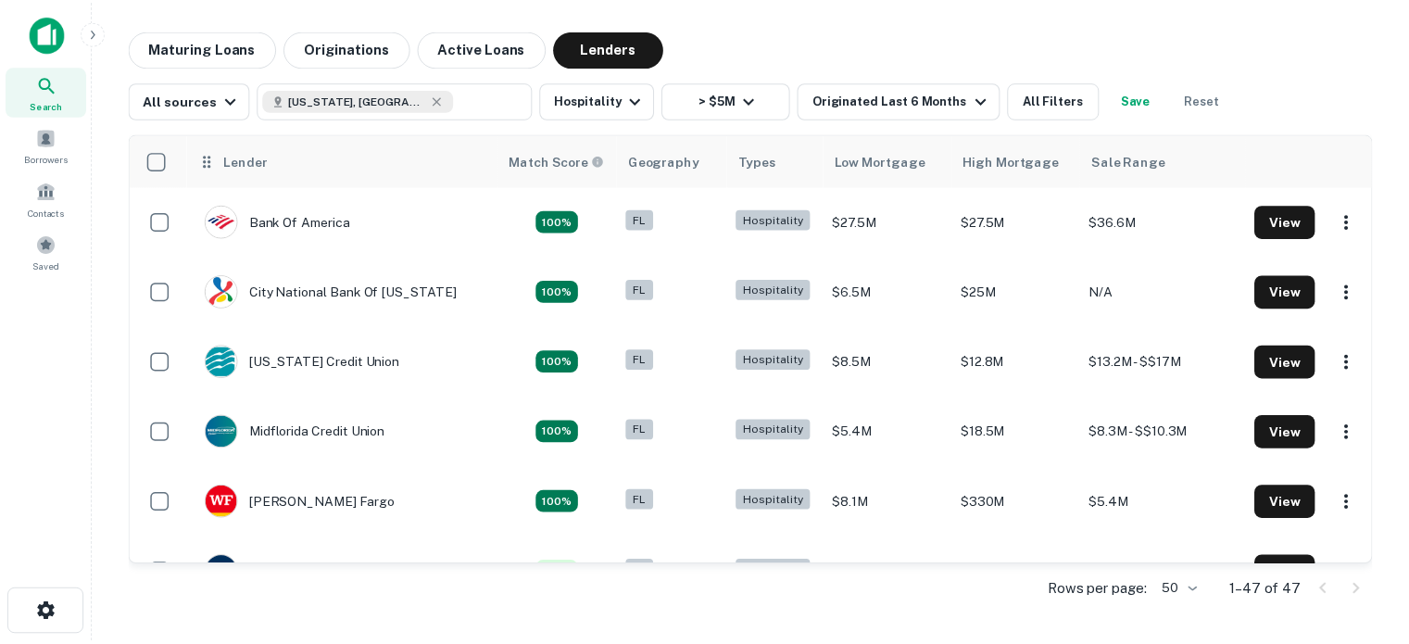
scroll to position [763, 0]
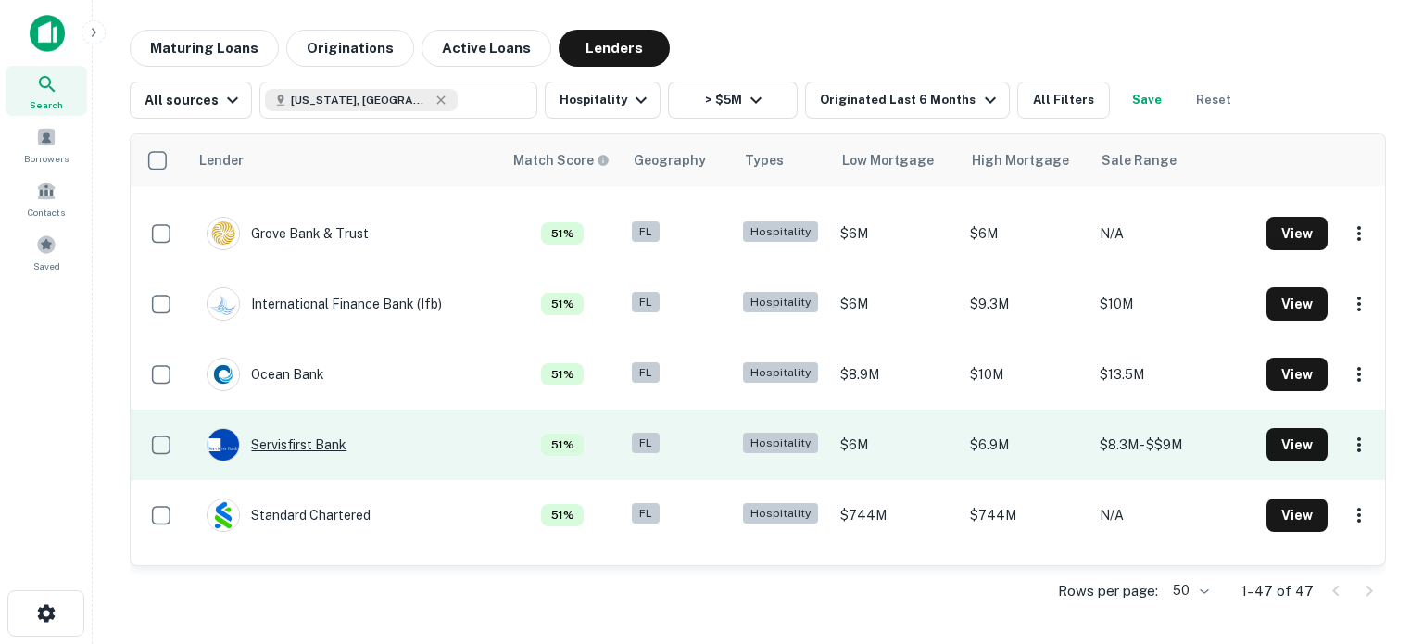
click at [312, 442] on div "Servisfirst Bank" at bounding box center [277, 444] width 140 height 33
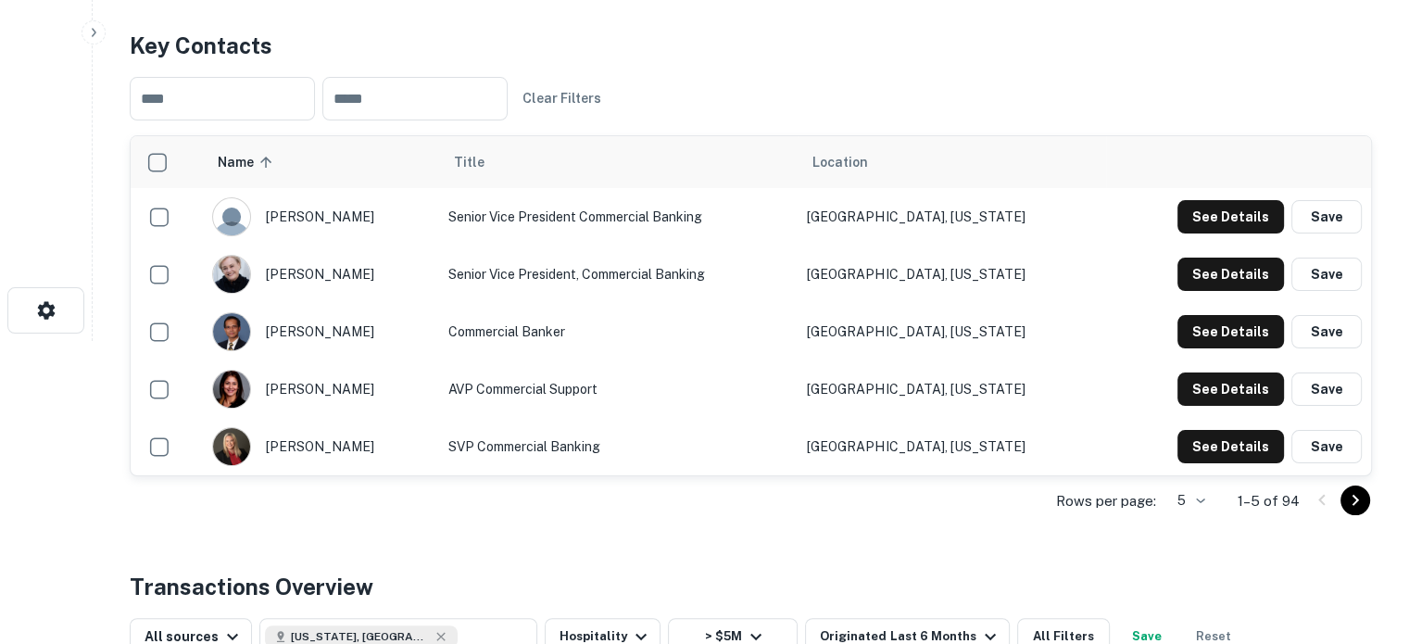
scroll to position [334, 0]
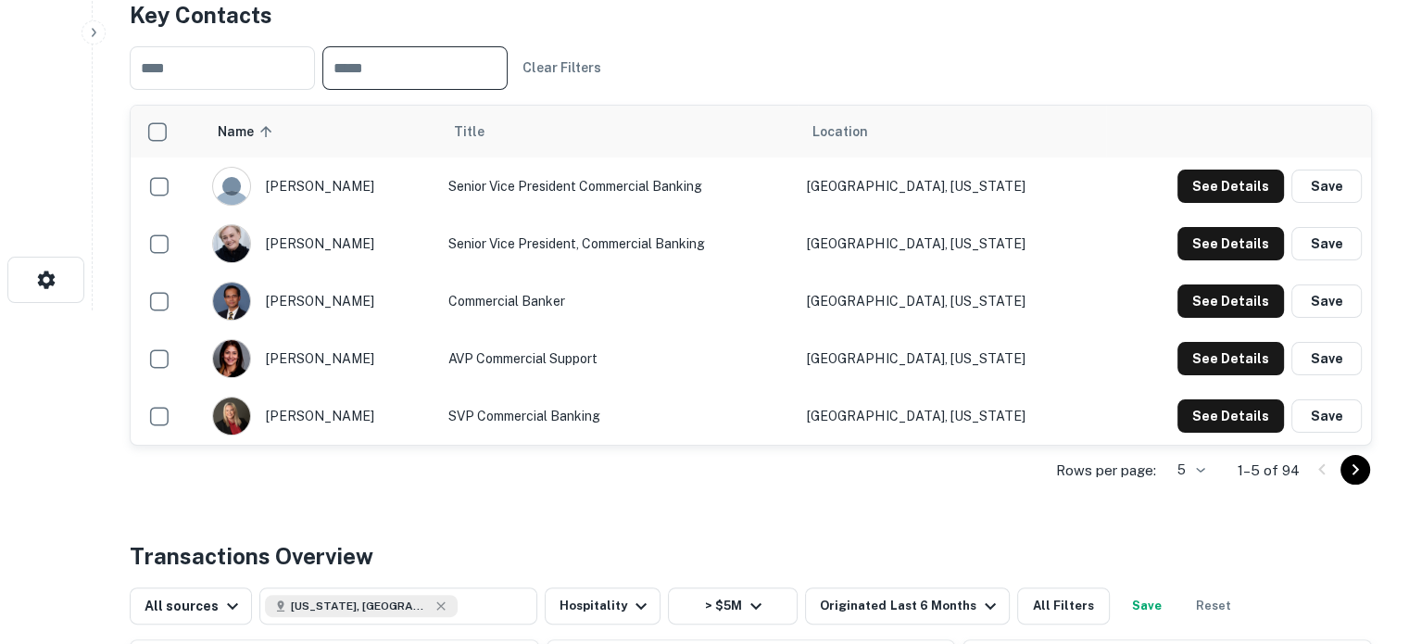
click at [508, 90] on input "text" at bounding box center [414, 68] width 185 height 44
type input "**********"
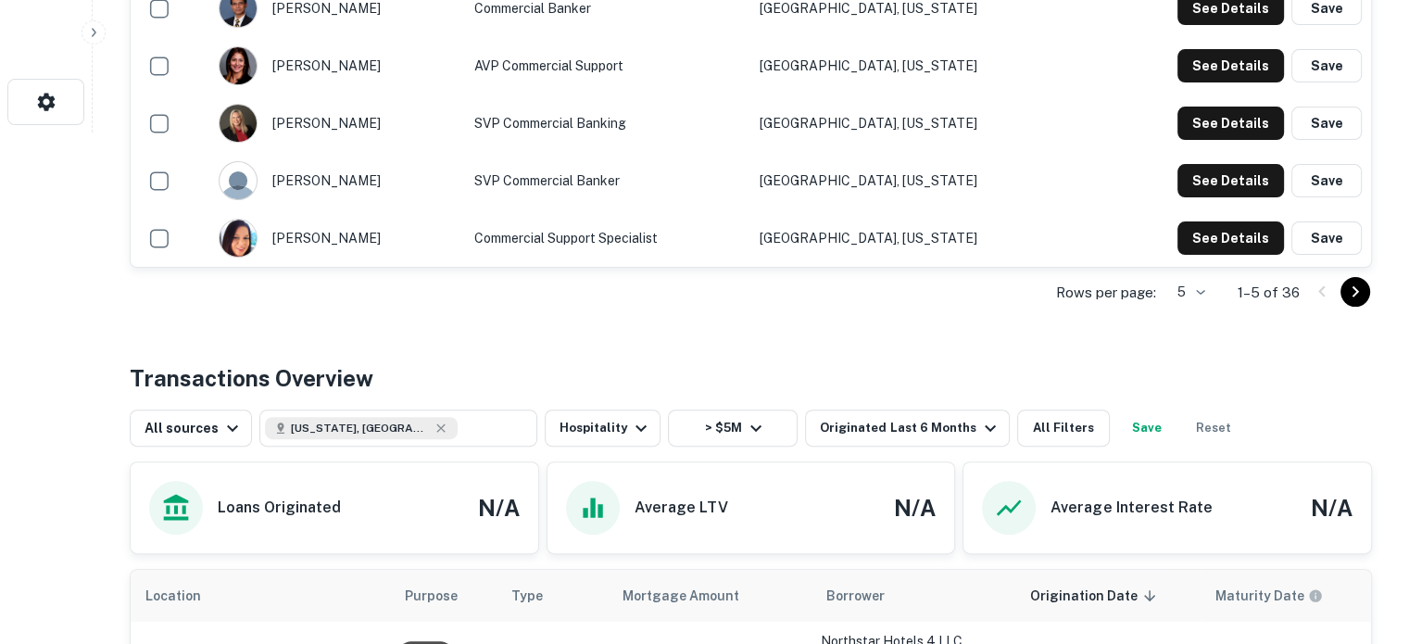
scroll to position [513, 0]
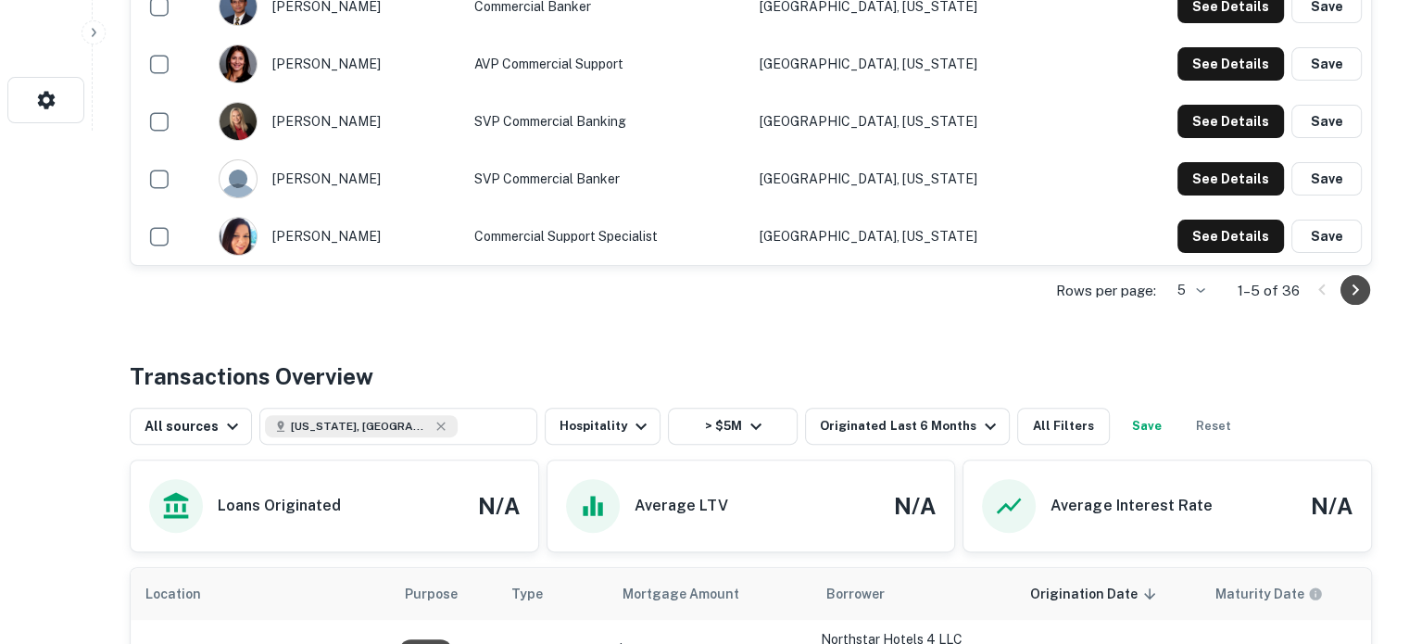
click at [1359, 301] on icon "Go to next page" at bounding box center [1356, 290] width 22 height 22
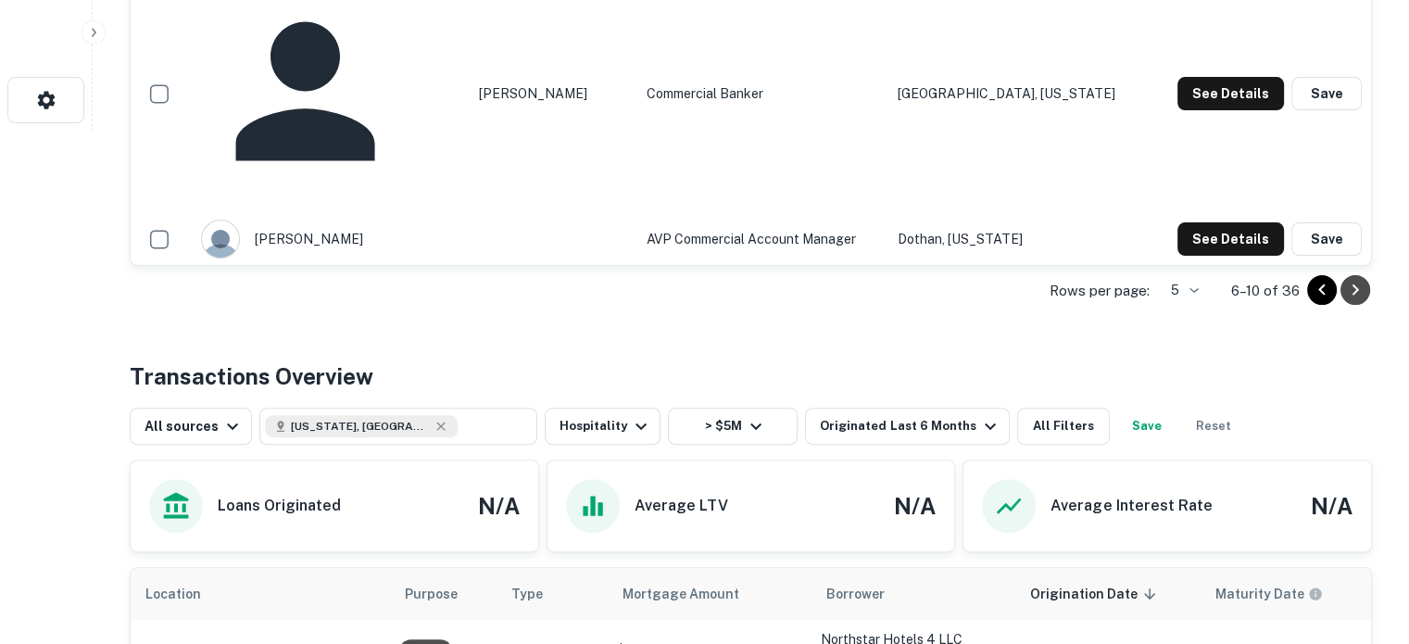
click at [1359, 301] on icon "Go to next page" at bounding box center [1356, 290] width 22 height 22
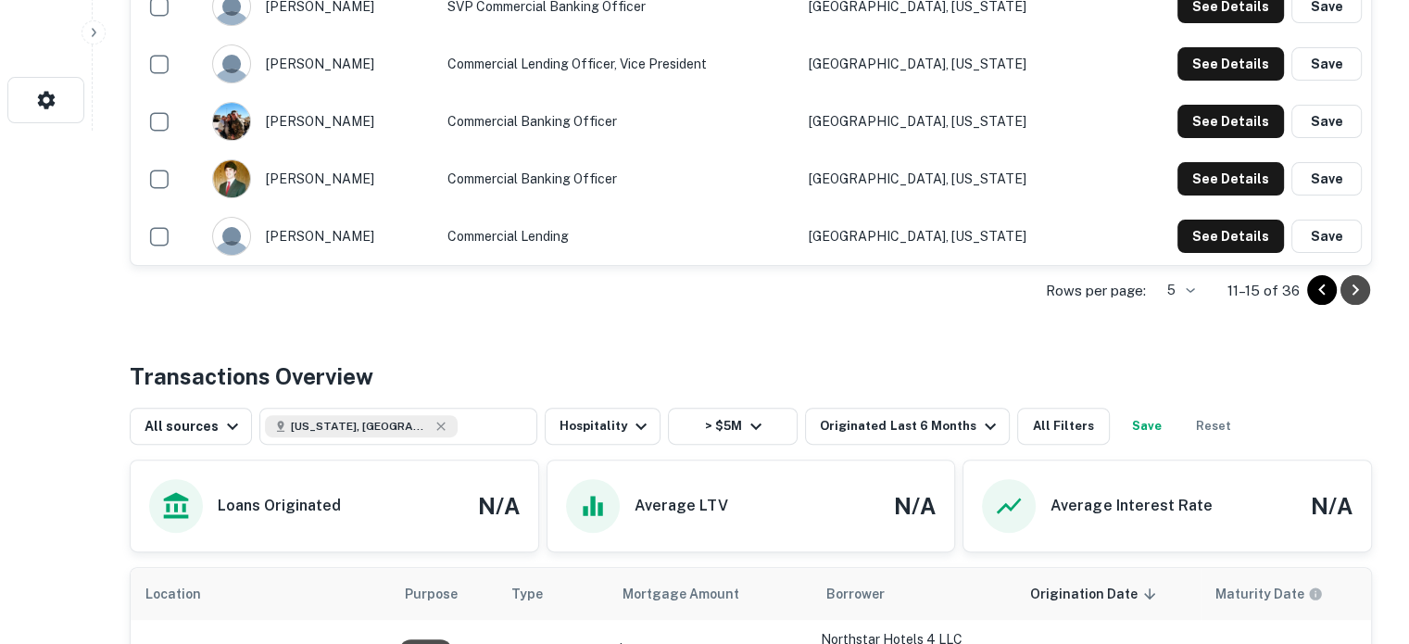
click at [1359, 301] on icon "Go to next page" at bounding box center [1356, 290] width 22 height 22
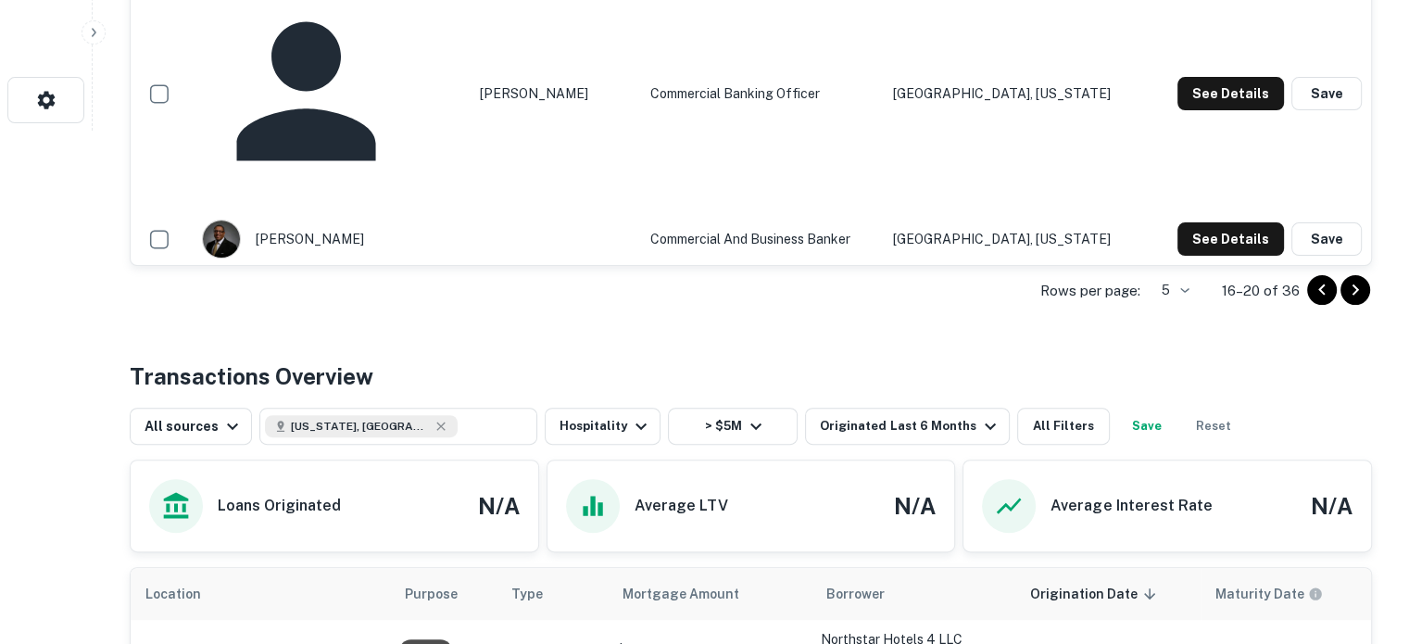
click at [1359, 301] on icon "Go to next page" at bounding box center [1356, 290] width 22 height 22
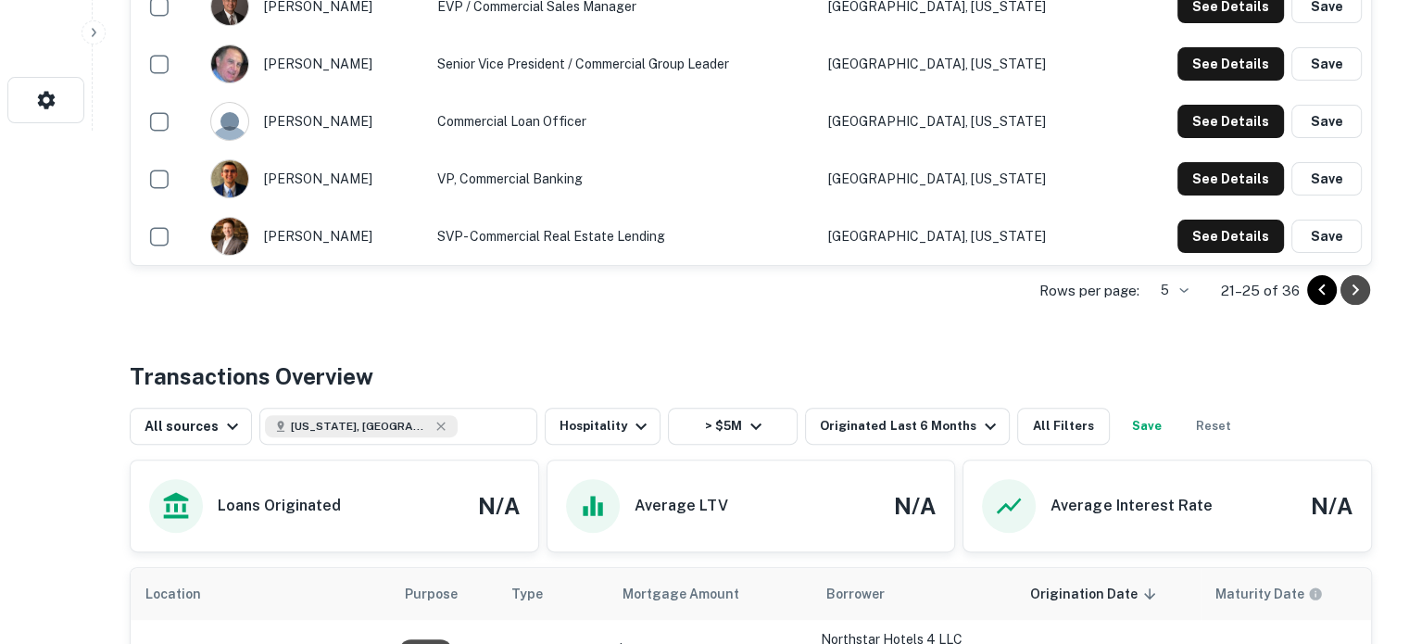
click at [1359, 301] on icon "Go to next page" at bounding box center [1356, 290] width 22 height 22
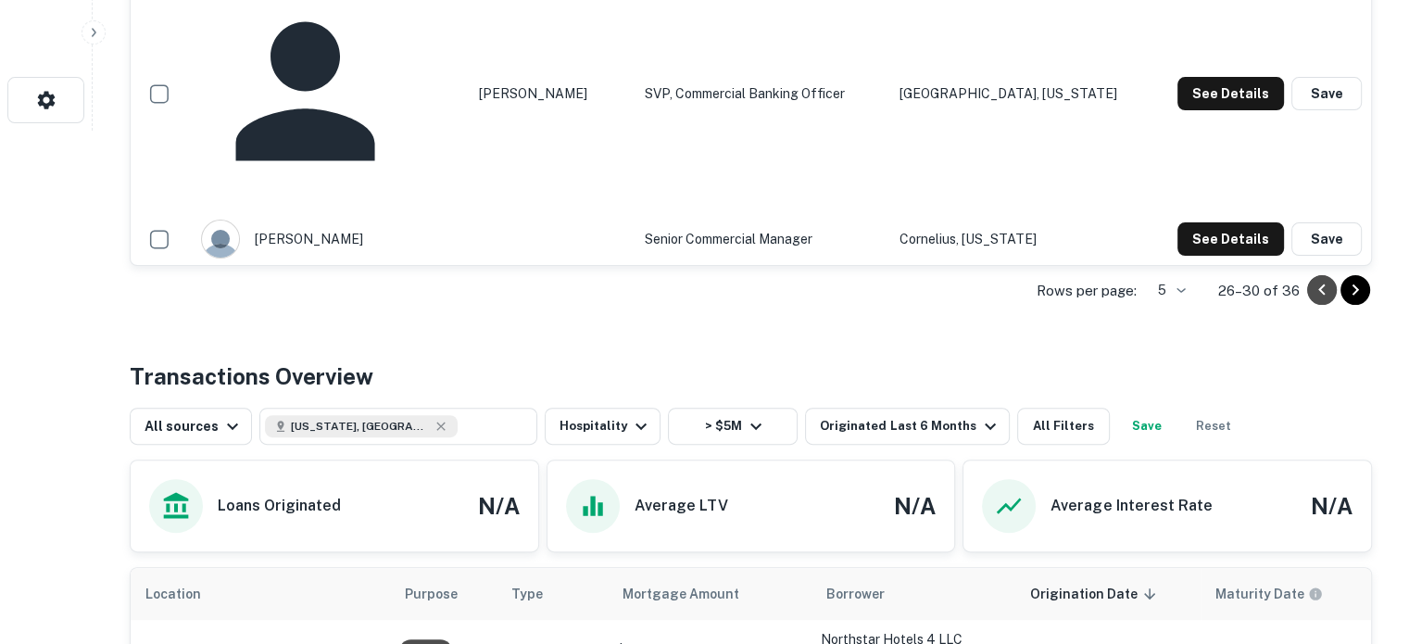
click at [1315, 301] on icon "Go to previous page" at bounding box center [1322, 290] width 22 height 22
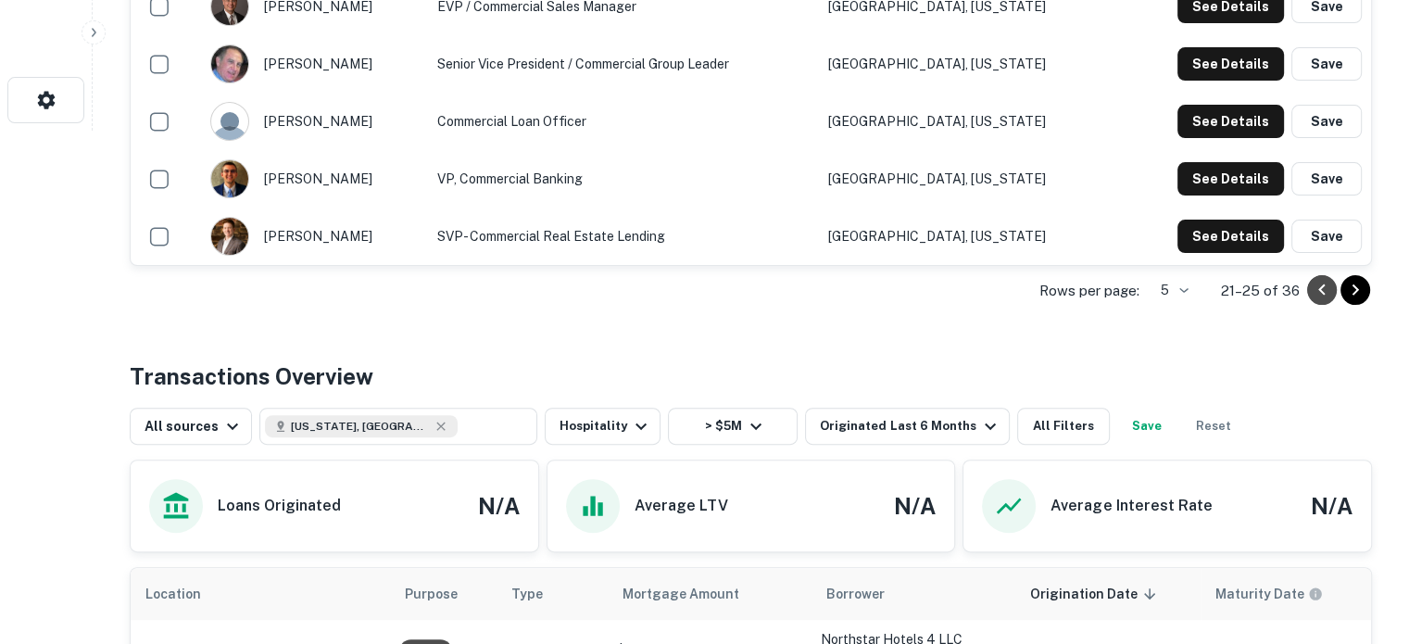
click at [1315, 301] on icon "Go to previous page" at bounding box center [1322, 290] width 22 height 22
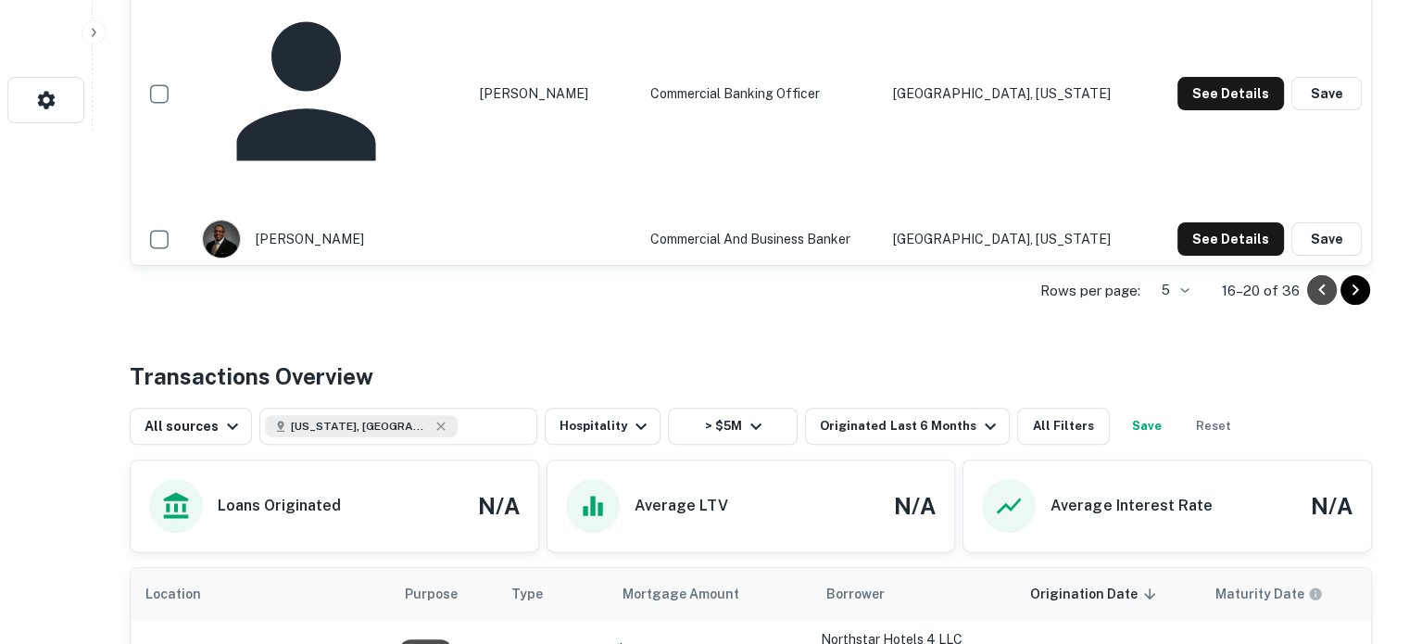
click at [1315, 301] on icon "Go to previous page" at bounding box center [1322, 290] width 22 height 22
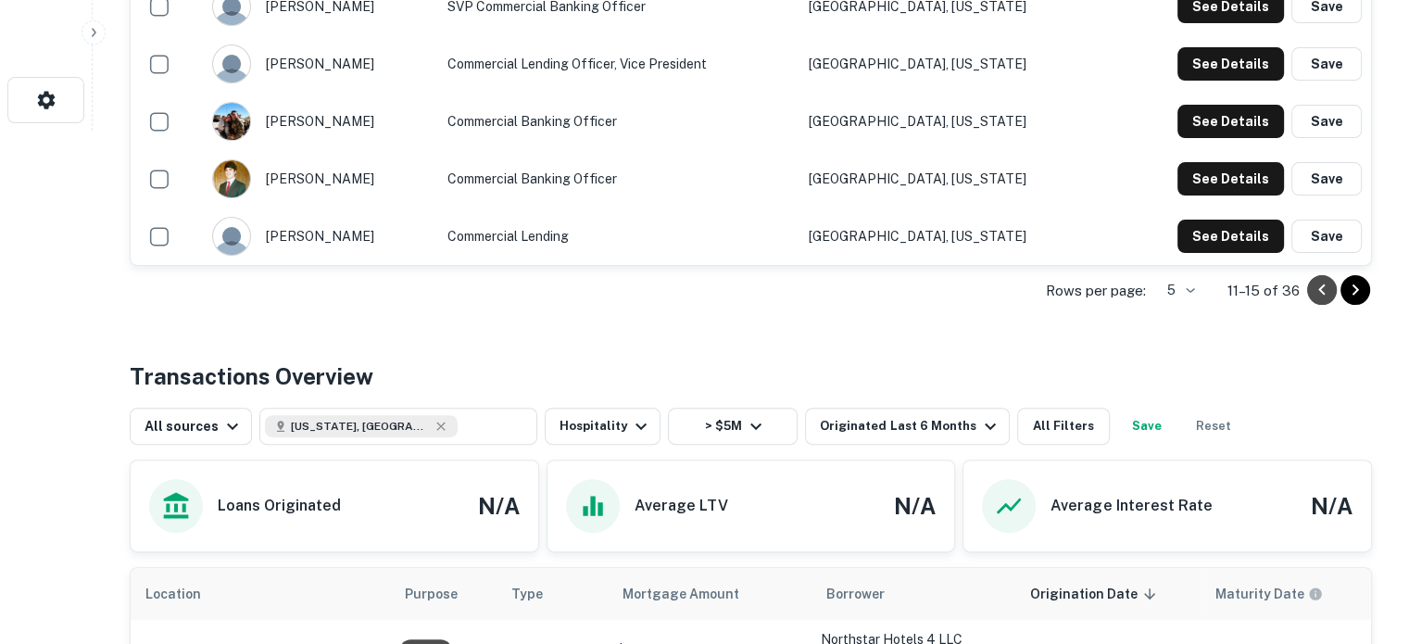
click at [1315, 301] on icon "Go to previous page" at bounding box center [1322, 290] width 22 height 22
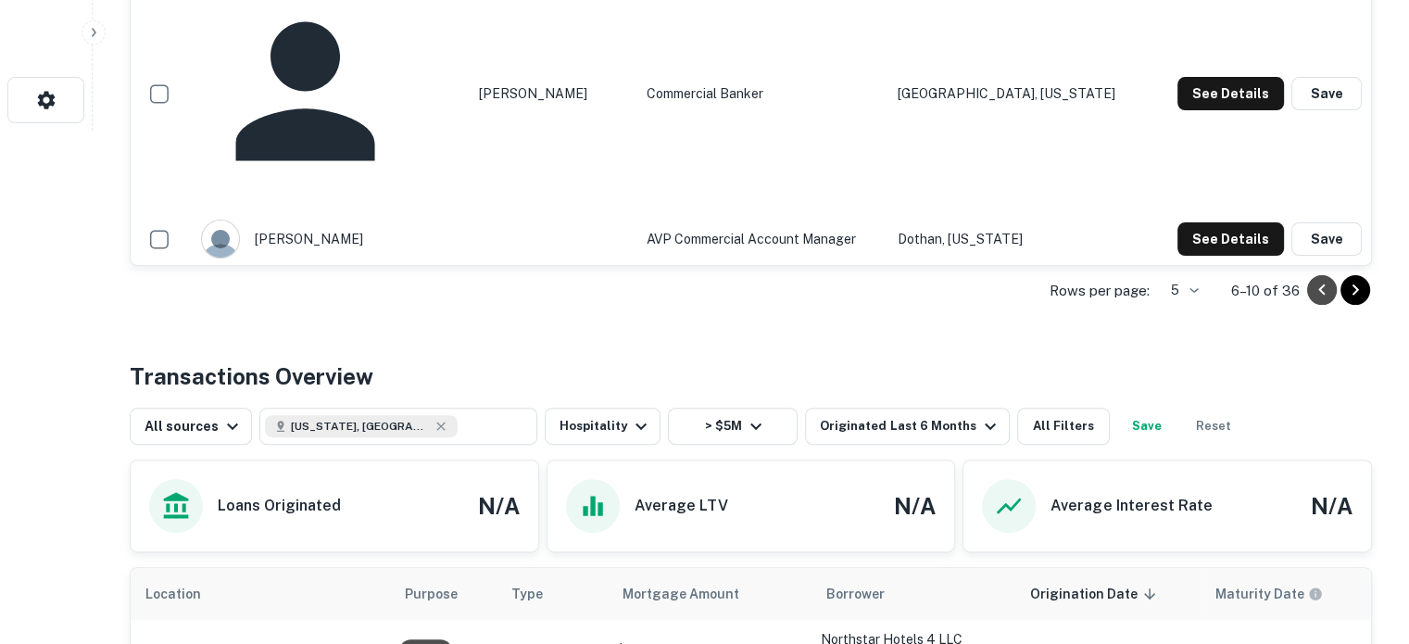
click at [1315, 301] on icon "Go to previous page" at bounding box center [1322, 290] width 22 height 22
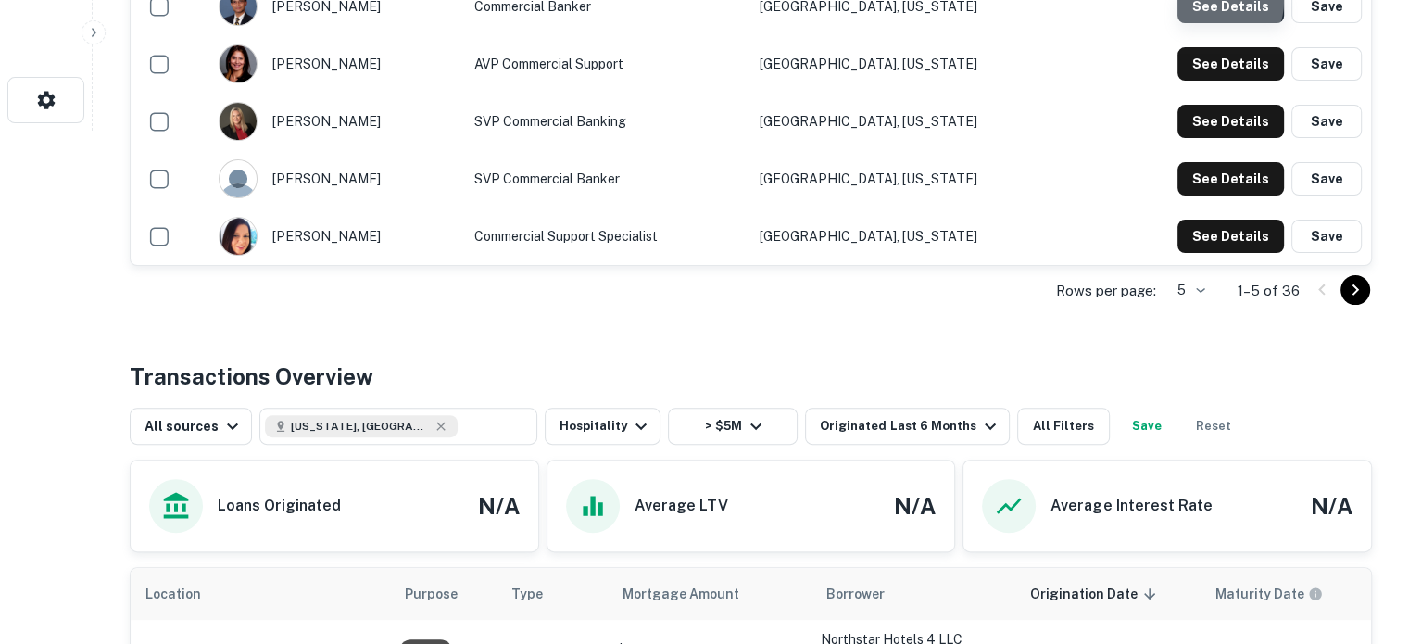
click at [1212, 23] on button "See Details" at bounding box center [1231, 6] width 107 height 33
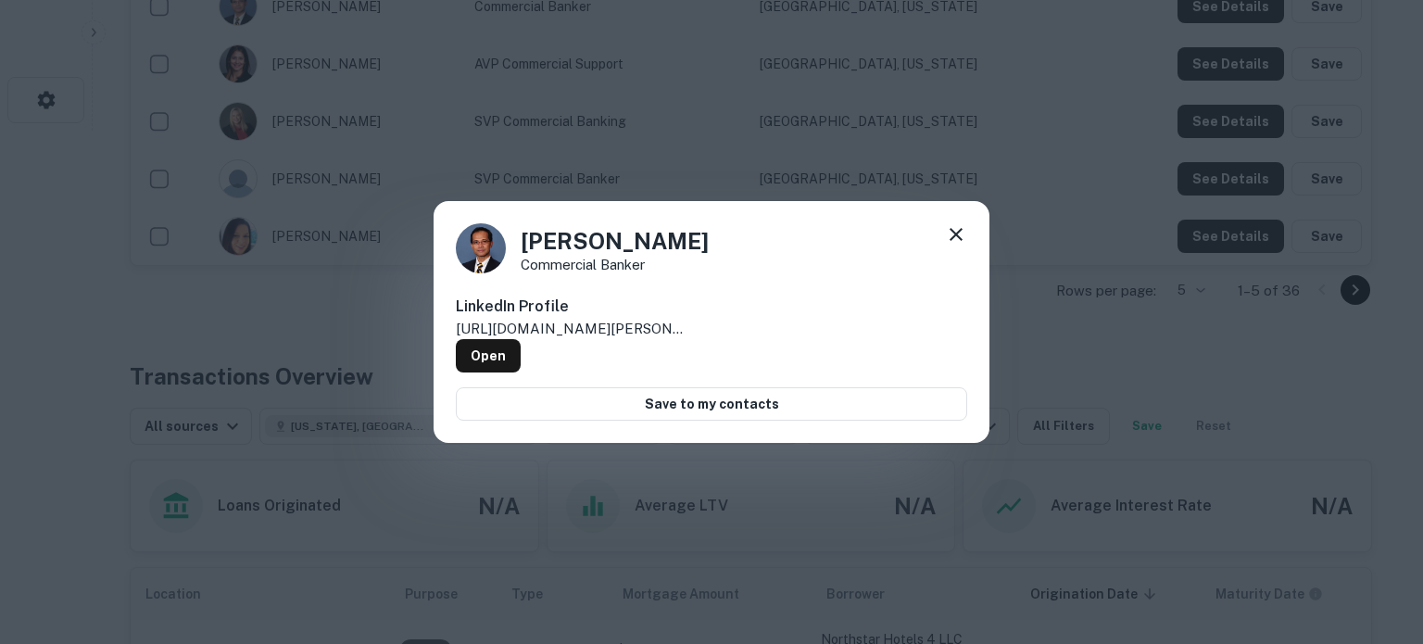
click at [956, 236] on icon at bounding box center [956, 234] width 22 height 22
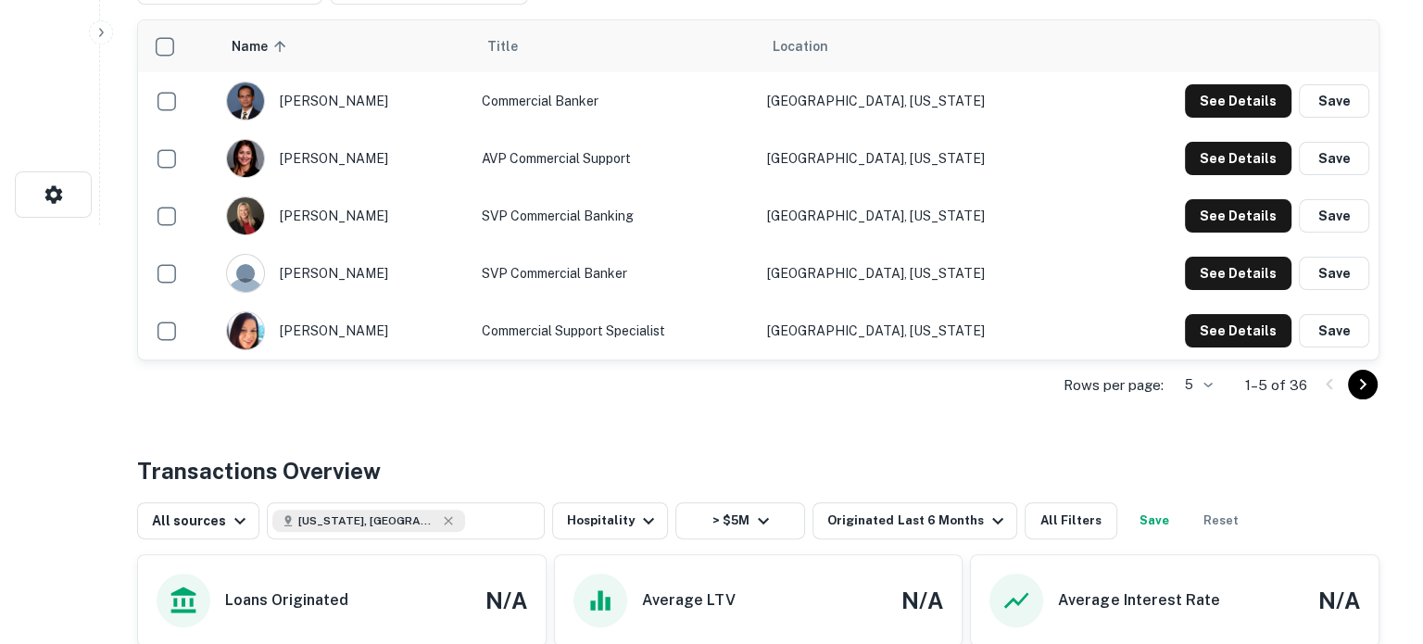
scroll to position [423, 0]
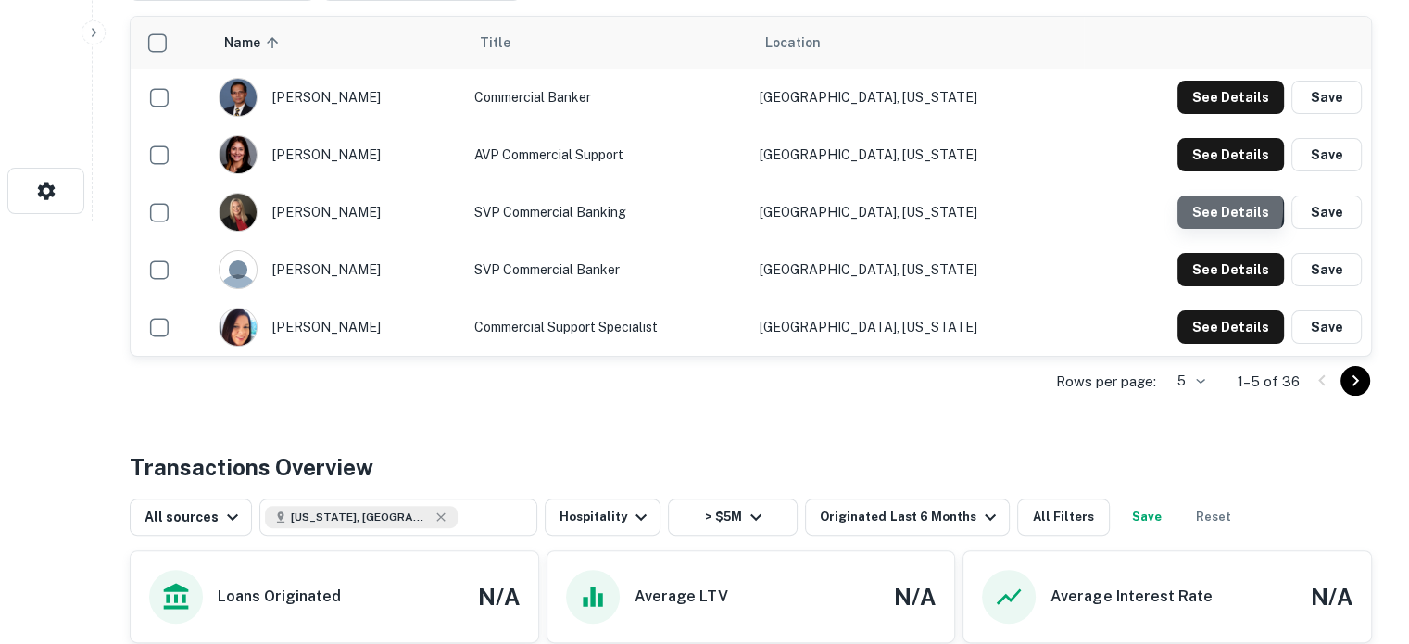
click at [1205, 229] on button "See Details" at bounding box center [1231, 212] width 107 height 33
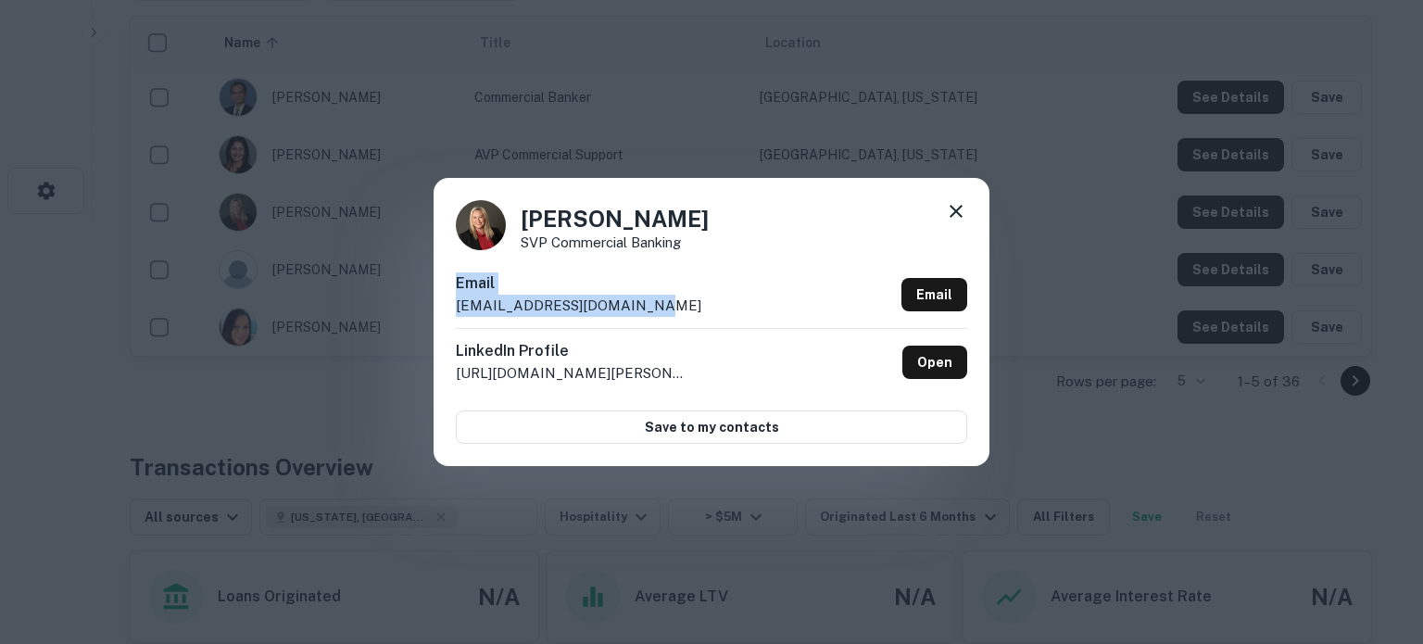
drag, startPoint x: 456, startPoint y: 278, endPoint x: 625, endPoint y: 299, distance: 170.0
click at [625, 299] on div "Email [EMAIL_ADDRESS][DOMAIN_NAME]" at bounding box center [579, 294] width 246 height 44
click at [537, 303] on p "[EMAIL_ADDRESS][DOMAIN_NAME]" at bounding box center [579, 306] width 246 height 22
drag, startPoint x: 456, startPoint y: 283, endPoint x: 631, endPoint y: 305, distance: 176.5
click at [631, 305] on div "Email [EMAIL_ADDRESS][DOMAIN_NAME] Email" at bounding box center [712, 300] width 512 height 56
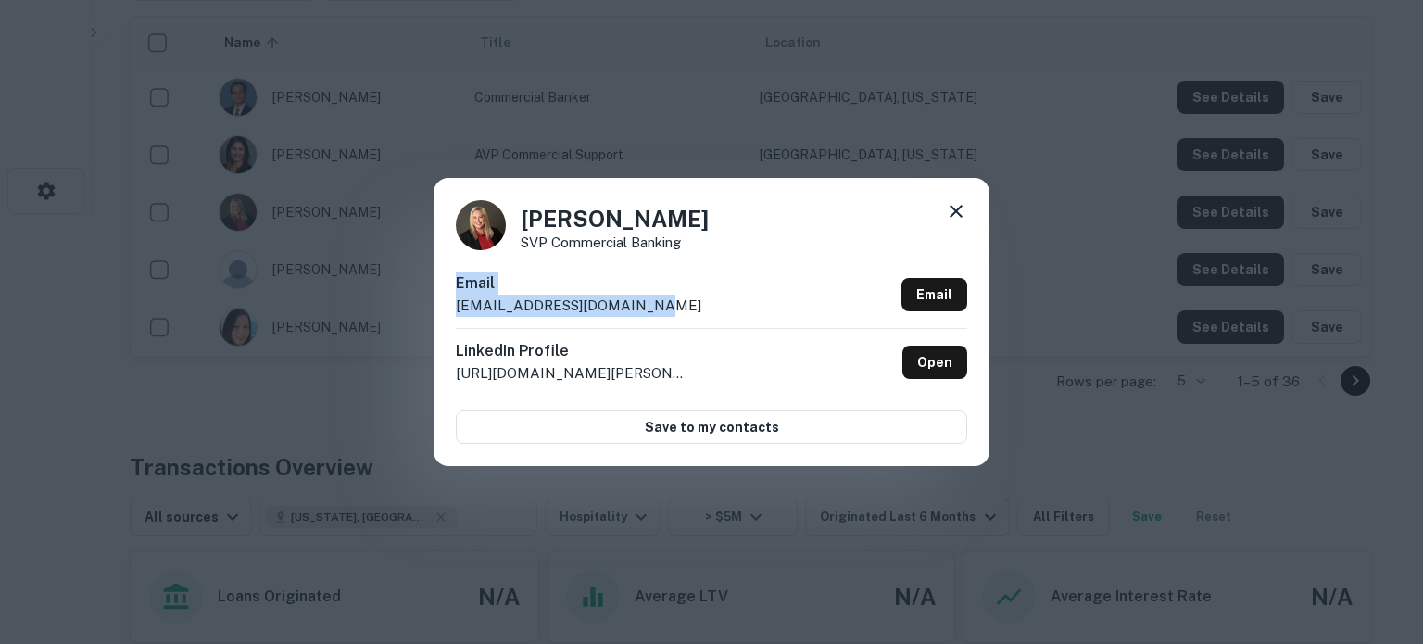
copy div "Email [EMAIL_ADDRESS][DOMAIN_NAME]"
